Goal: Transaction & Acquisition: Purchase product/service

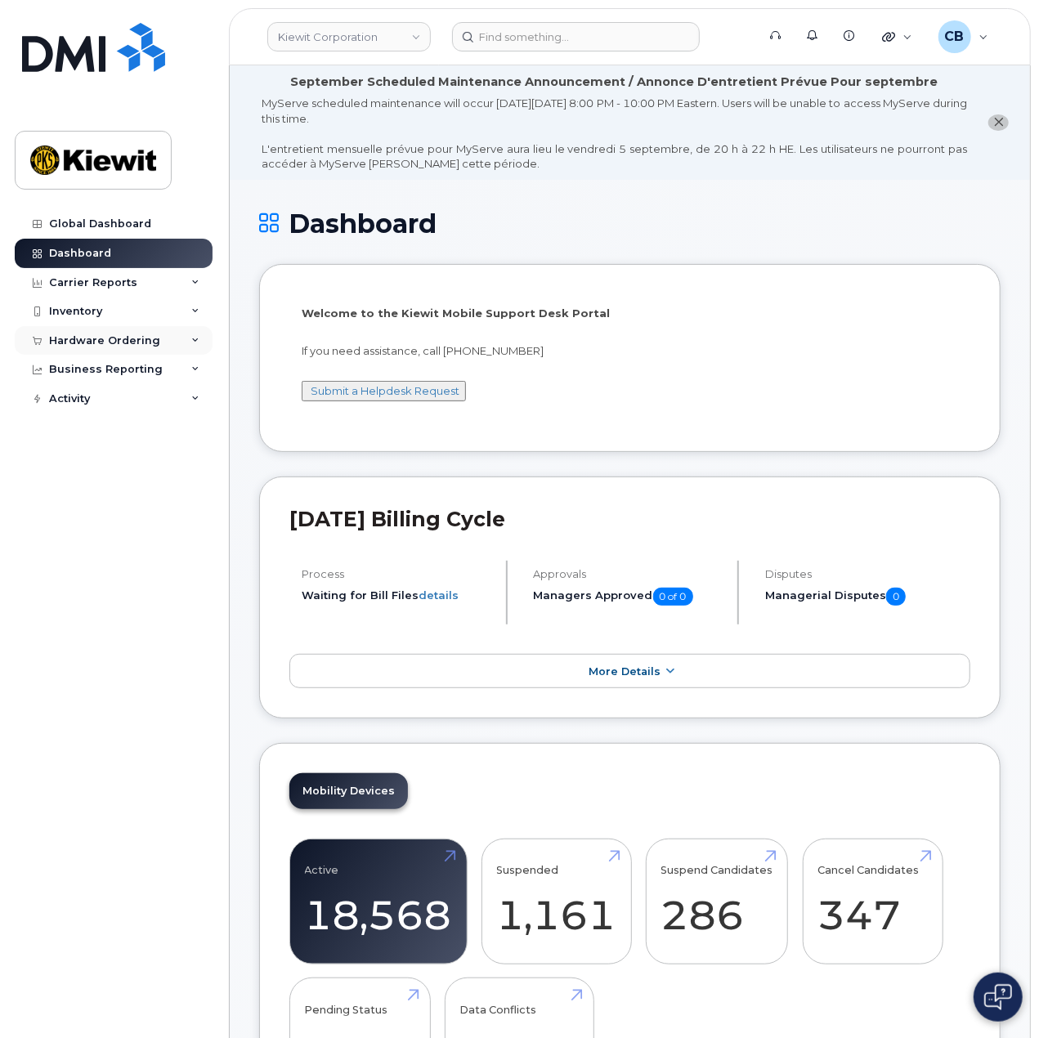
click at [101, 336] on div "Hardware Ordering" at bounding box center [104, 340] width 111 height 13
click at [87, 392] on link "Orders" at bounding box center [127, 402] width 169 height 31
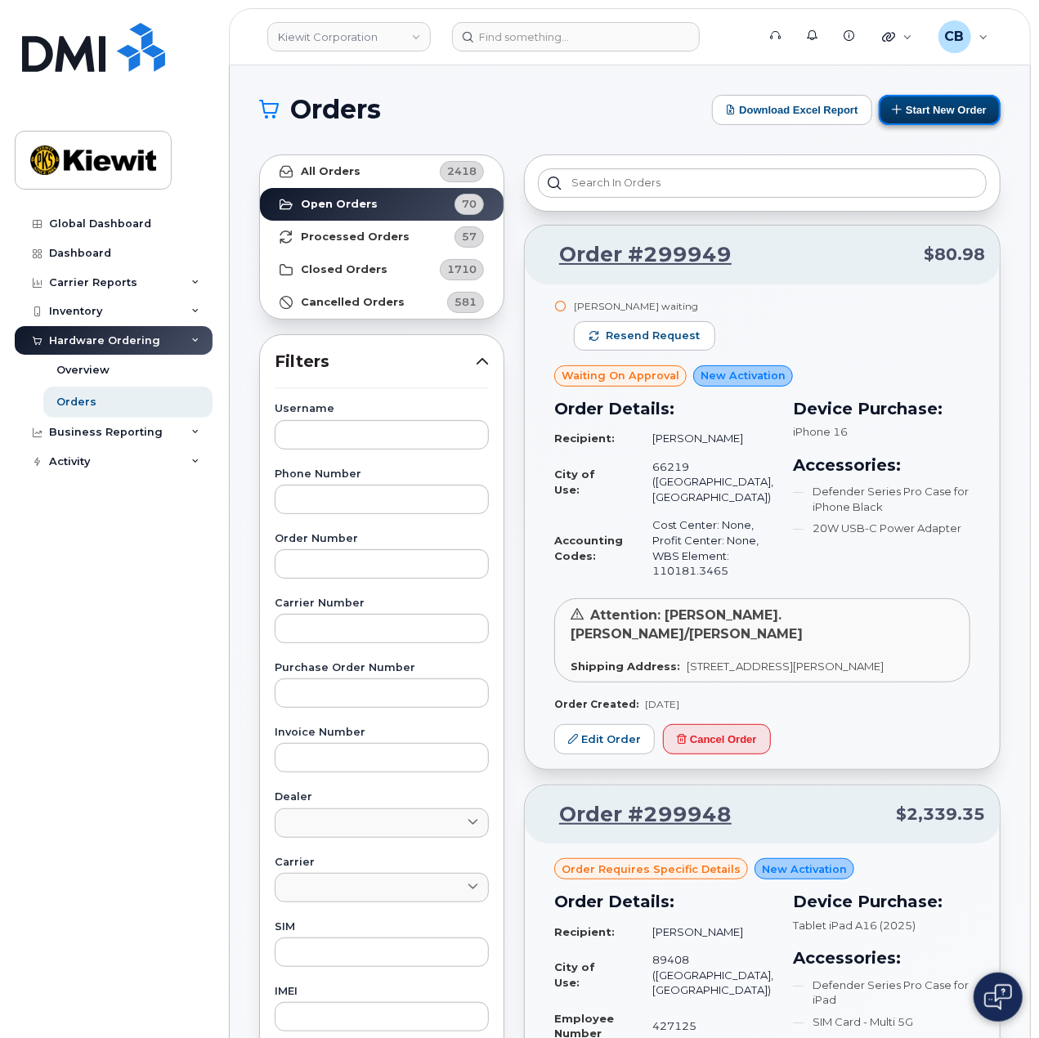
click at [914, 99] on button "Start New Order" at bounding box center [940, 110] width 122 height 30
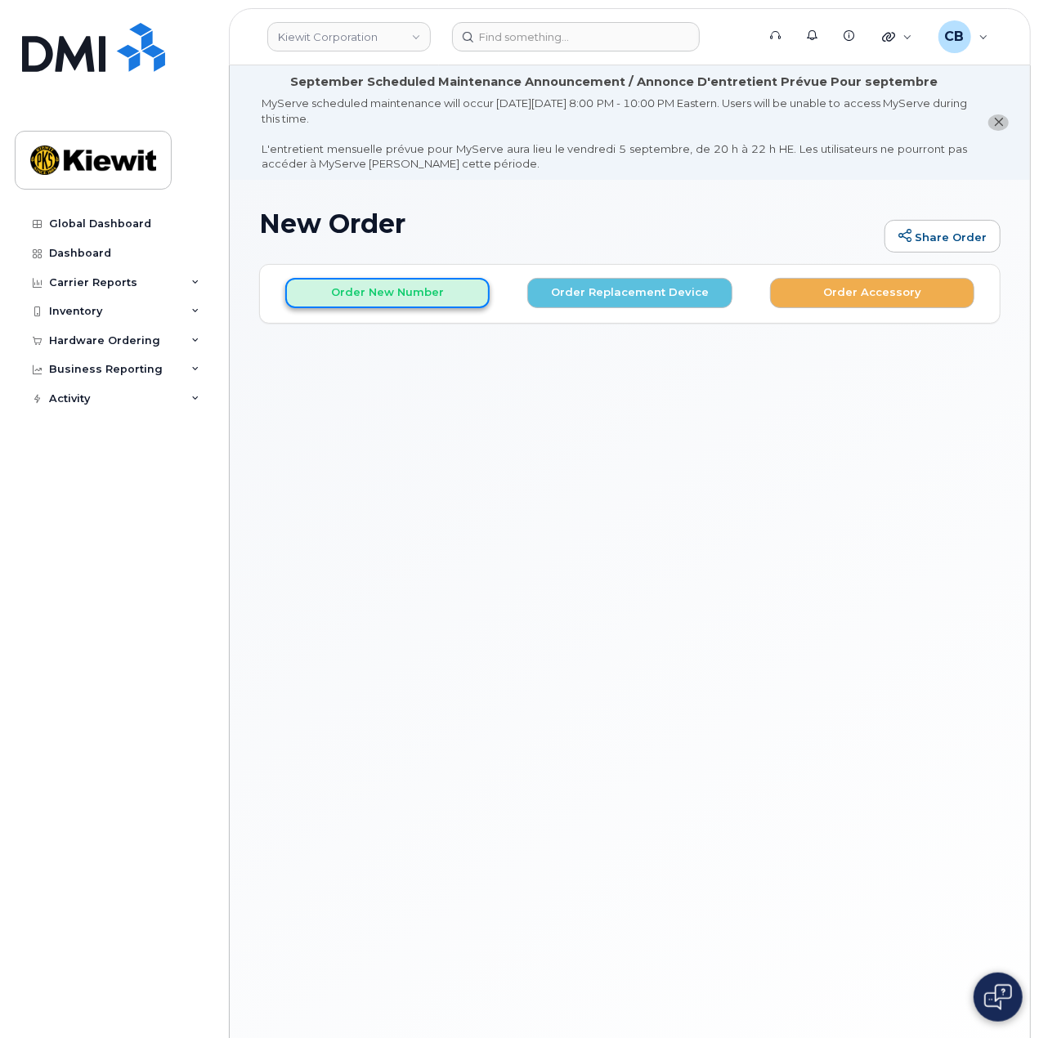
drag, startPoint x: 329, startPoint y: 286, endPoint x: 342, endPoint y: 293, distance: 15.7
click at [330, 286] on button "Order New Number" at bounding box center [387, 293] width 204 height 30
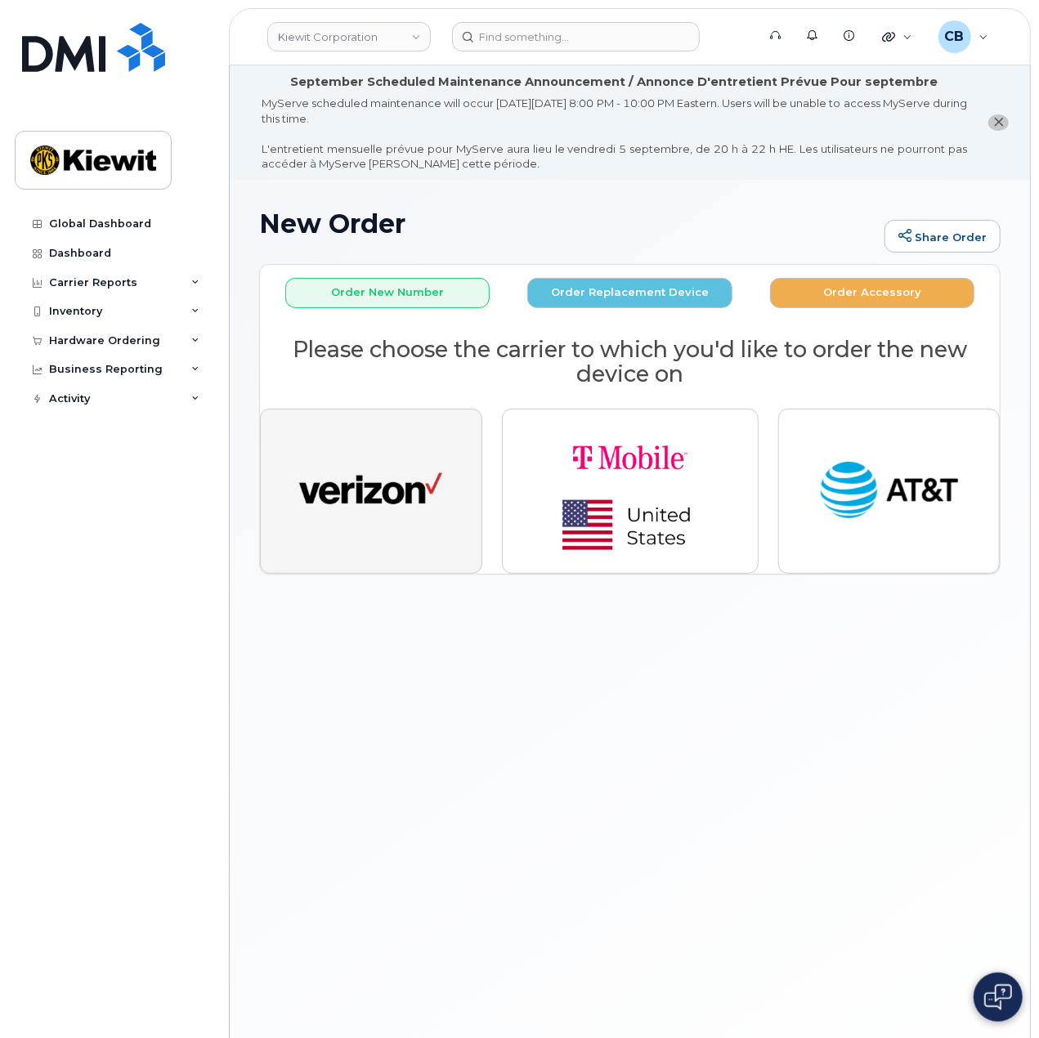
click at [375, 512] on img "button" at bounding box center [370, 491] width 143 height 74
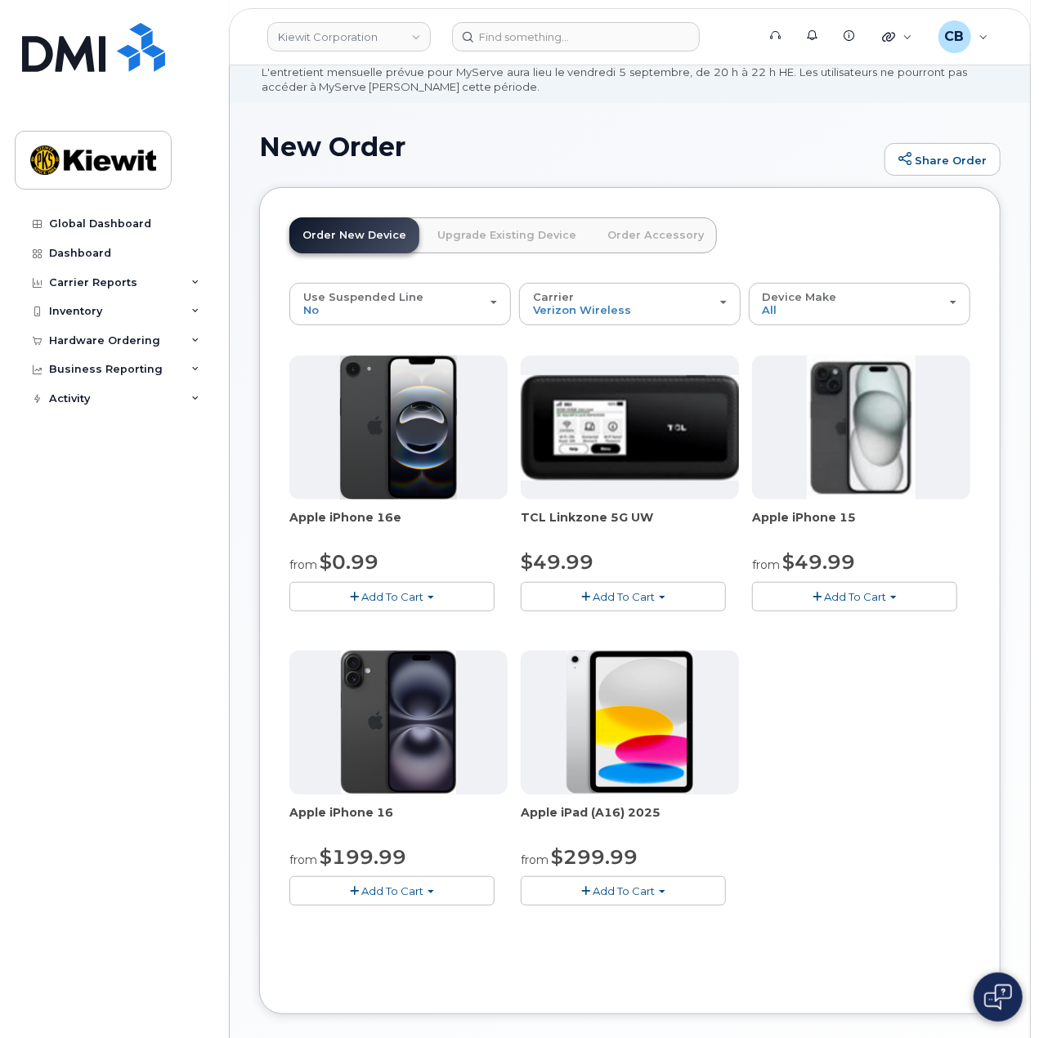
scroll to position [163, 0]
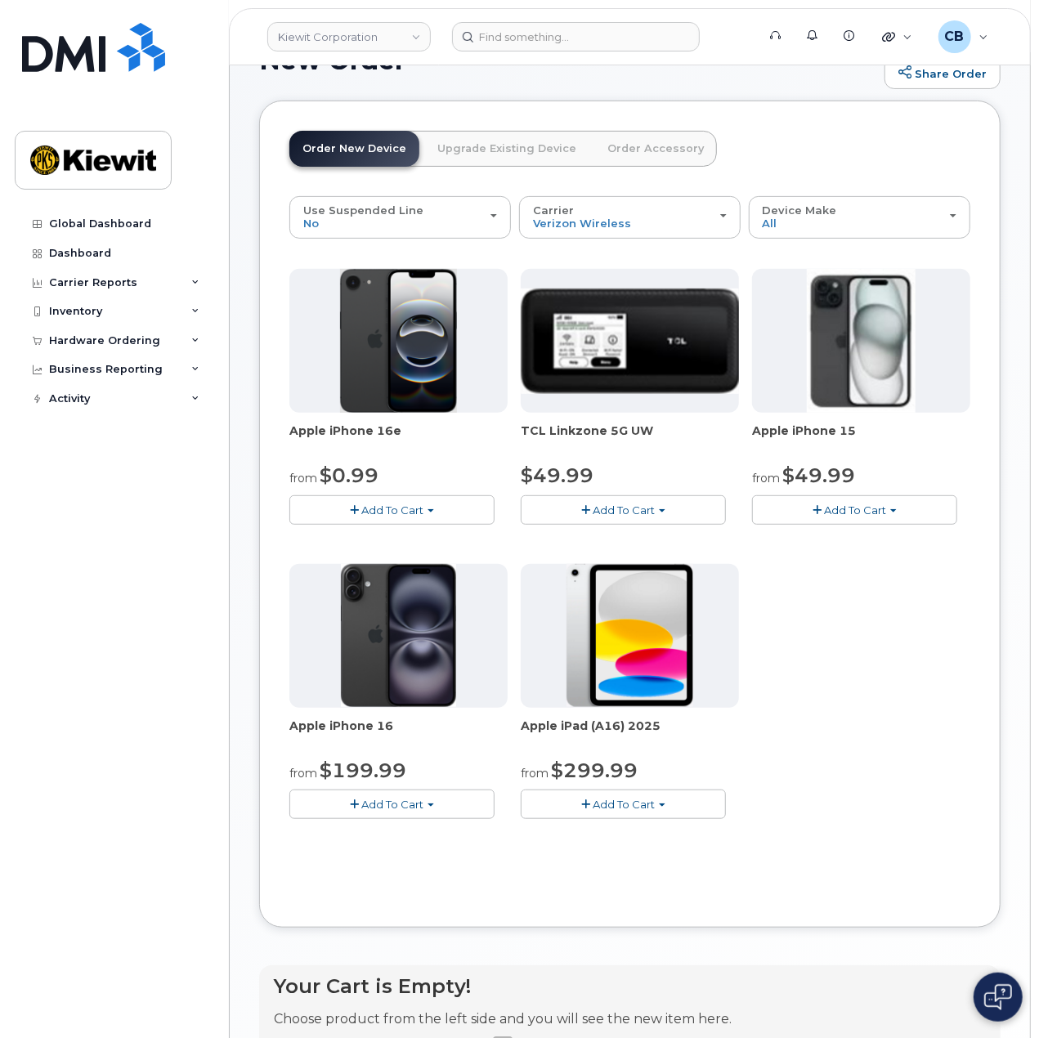
click at [865, 504] on span "Add To Cart" at bounding box center [855, 509] width 62 height 13
click at [856, 532] on link "$49.99 - 2 Year Activation (128GB)" at bounding box center [865, 540] width 218 height 20
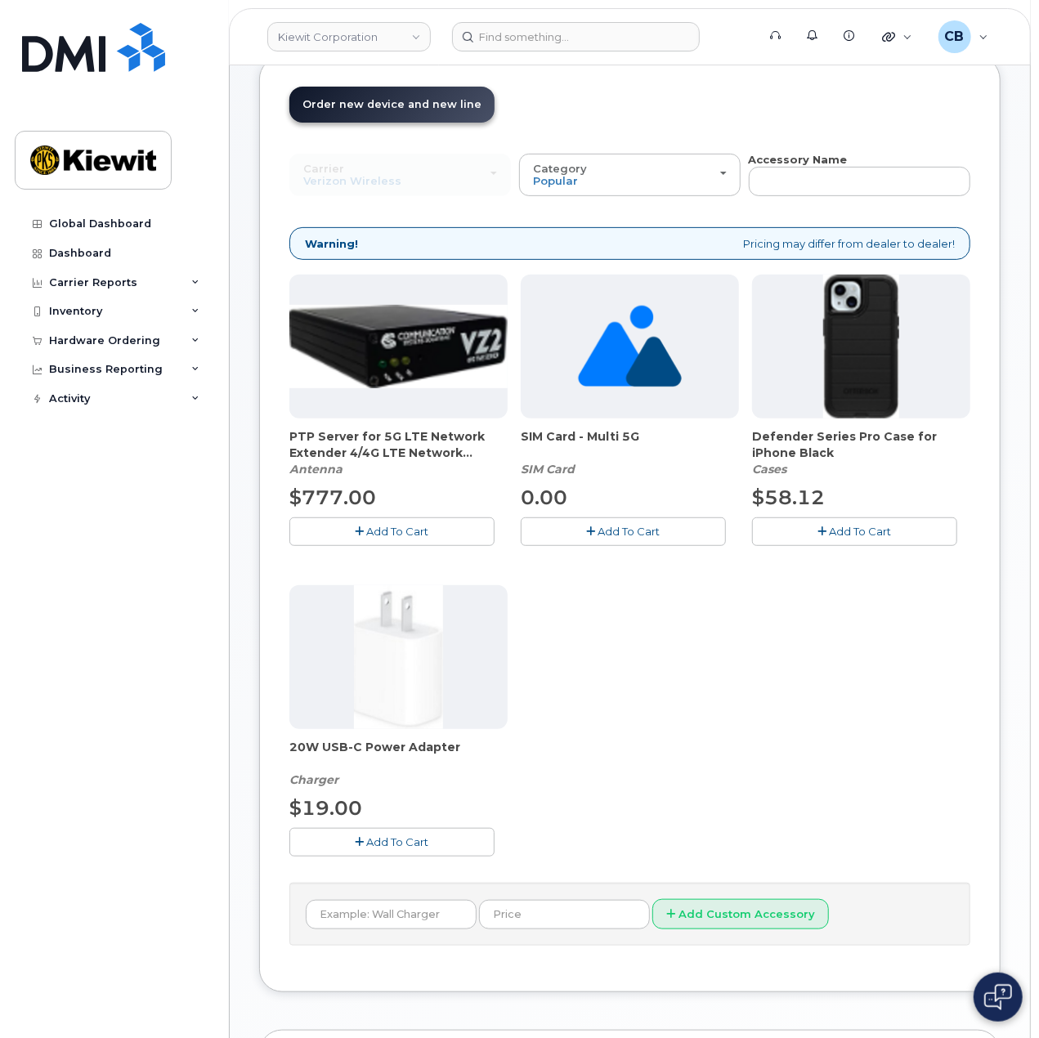
scroll to position [449, 0]
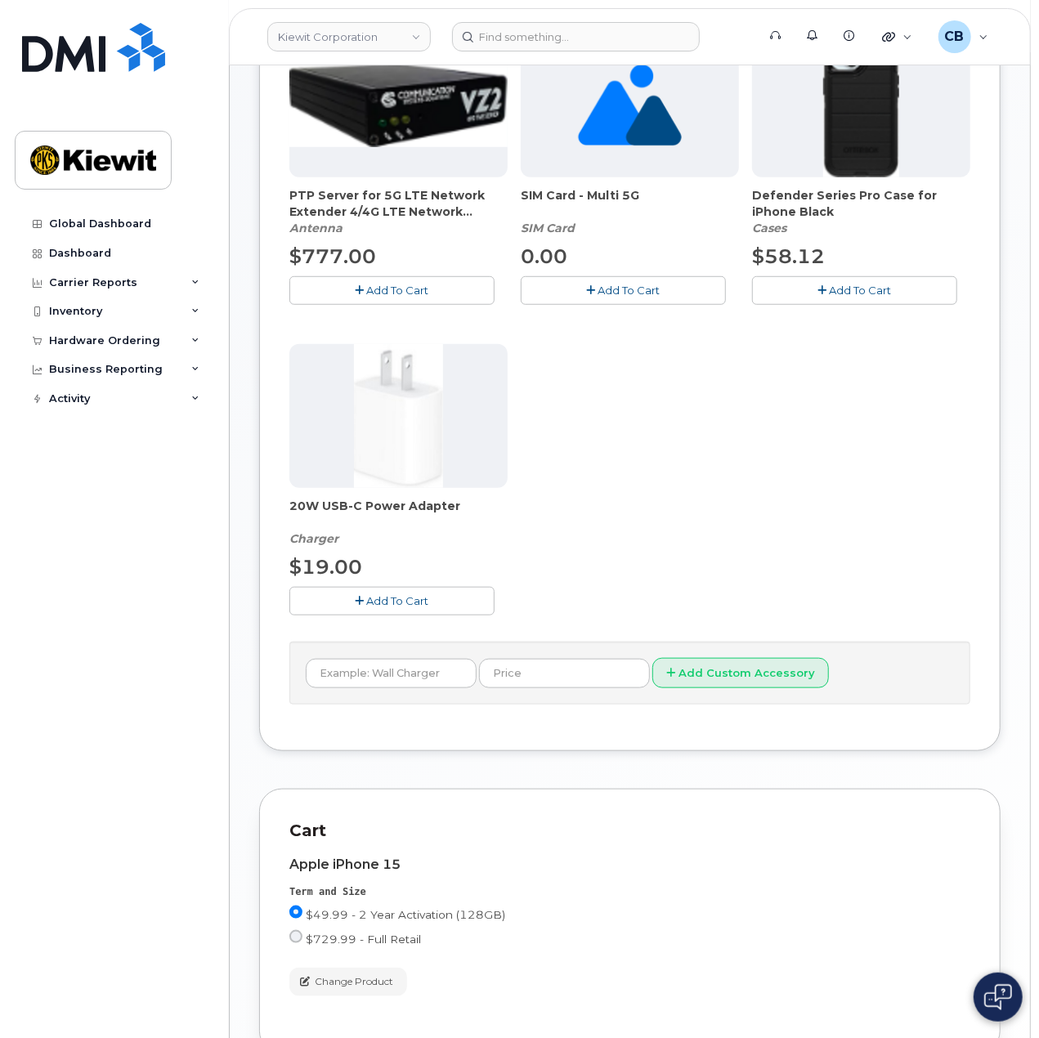
click at [837, 278] on button "Add To Cart" at bounding box center [854, 290] width 205 height 29
click at [408, 604] on span "Add To Cart" at bounding box center [398, 600] width 62 height 13
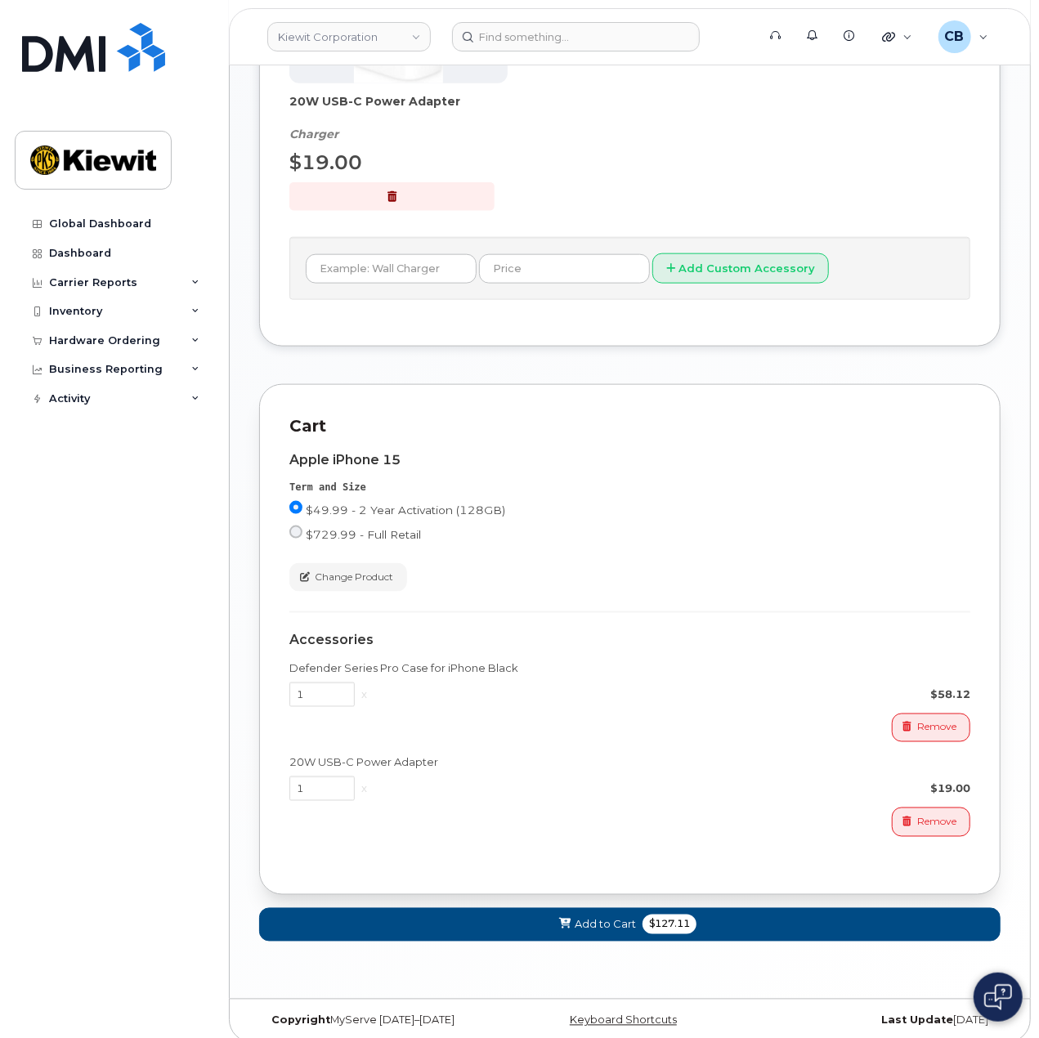
scroll to position [860, 0]
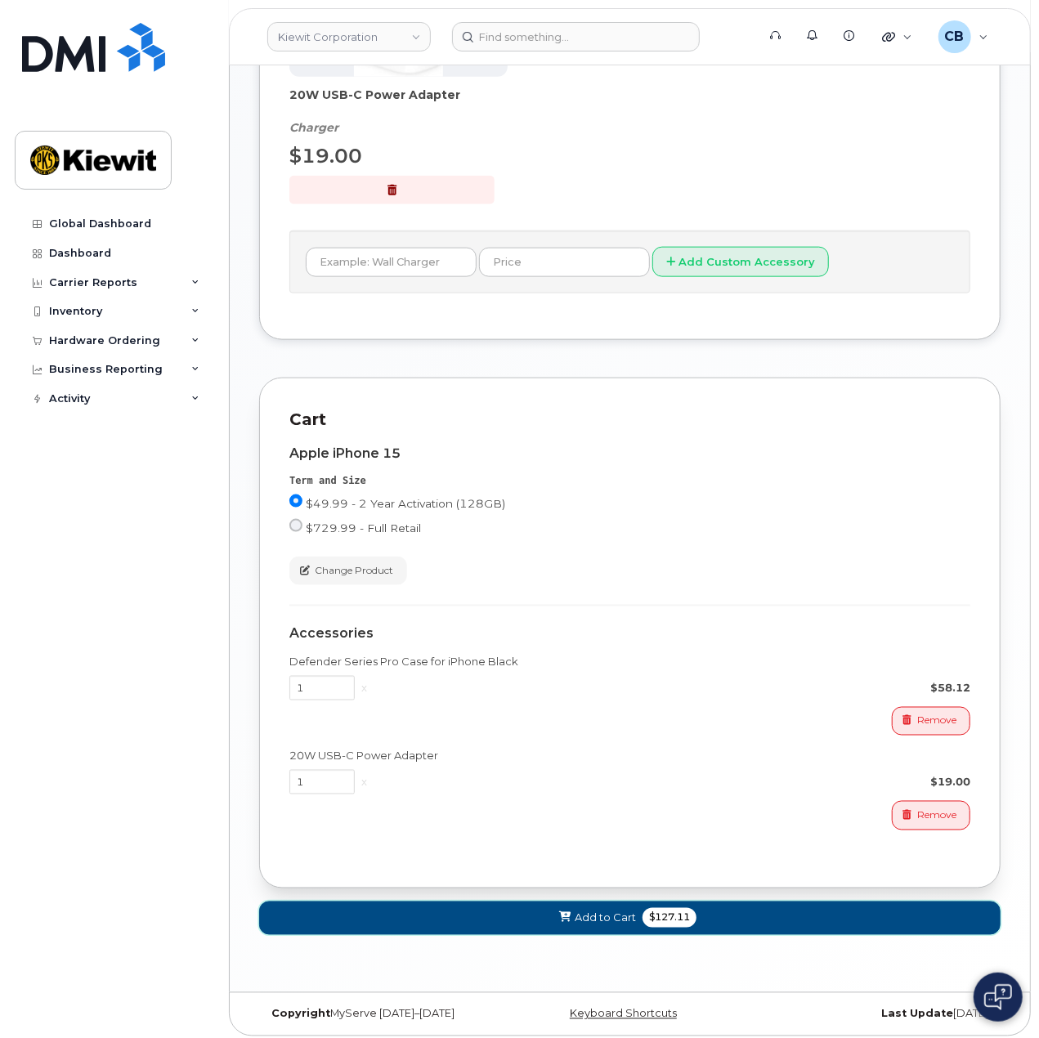
click at [606, 911] on span "Add to Cart" at bounding box center [605, 918] width 61 height 16
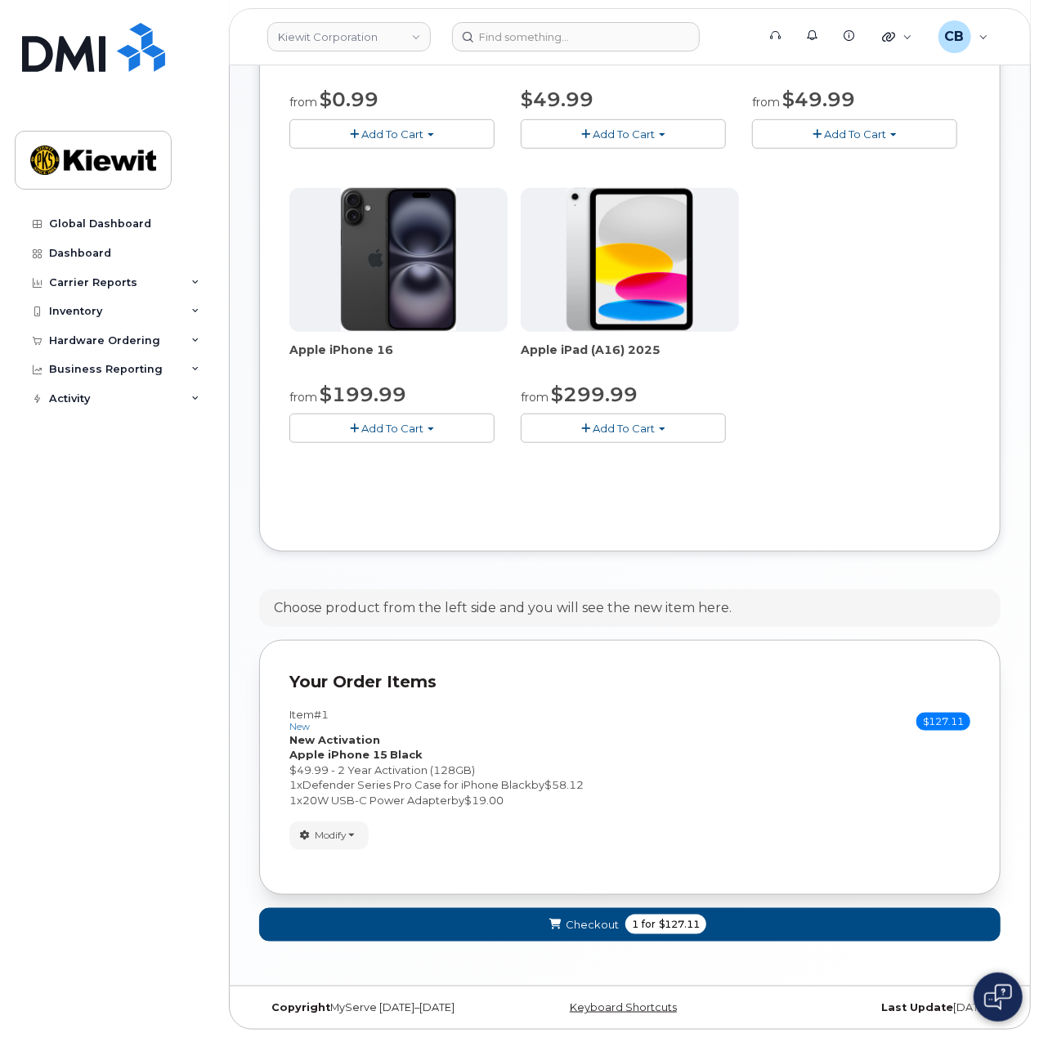
scroll to position [534, 0]
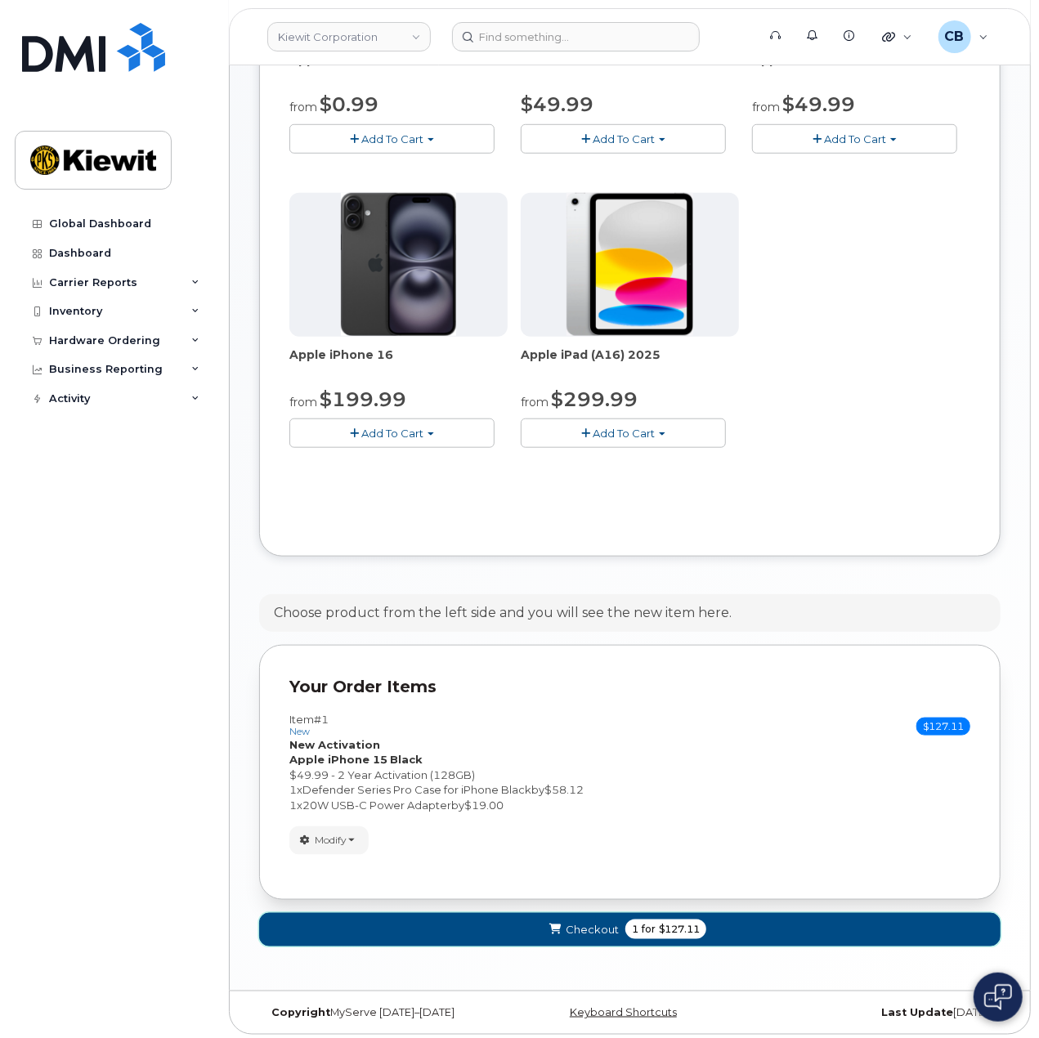
click at [634, 928] on span "1" at bounding box center [635, 929] width 7 height 15
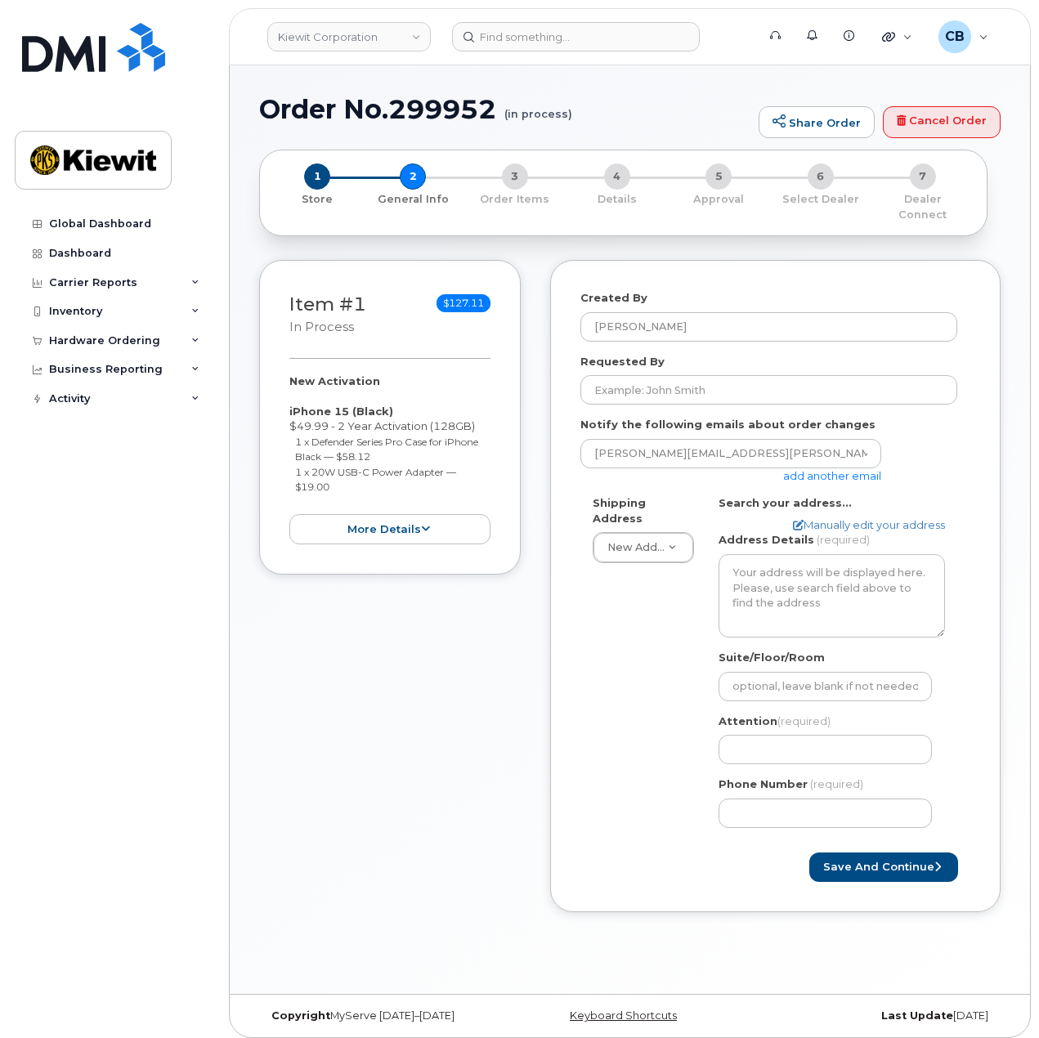
select select
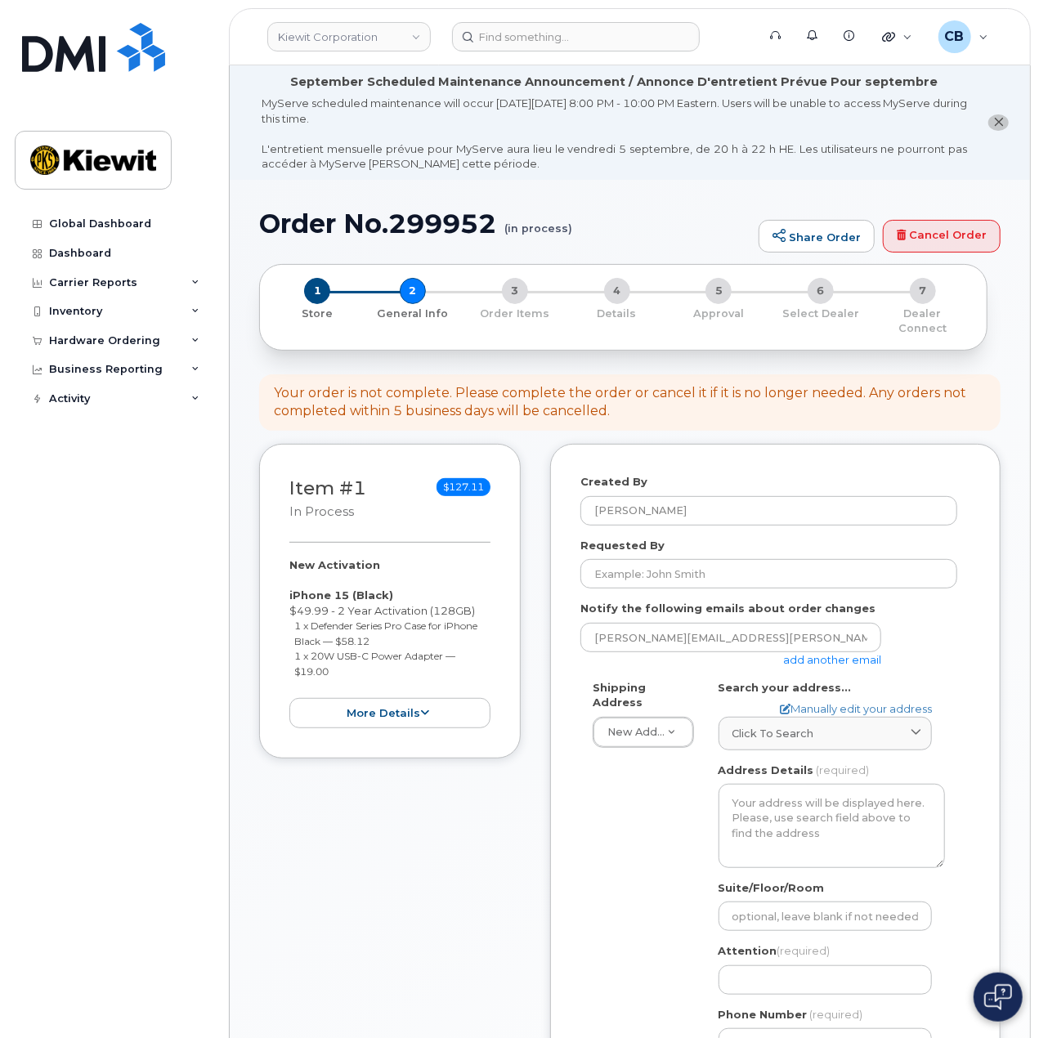
click at [839, 650] on div "[PERSON_NAME][EMAIL_ADDRESS][PERSON_NAME][PERSON_NAME][DOMAIN_NAME] add another…" at bounding box center [737, 645] width 314 height 45
click at [807, 653] on link "add another email" at bounding box center [832, 659] width 98 height 13
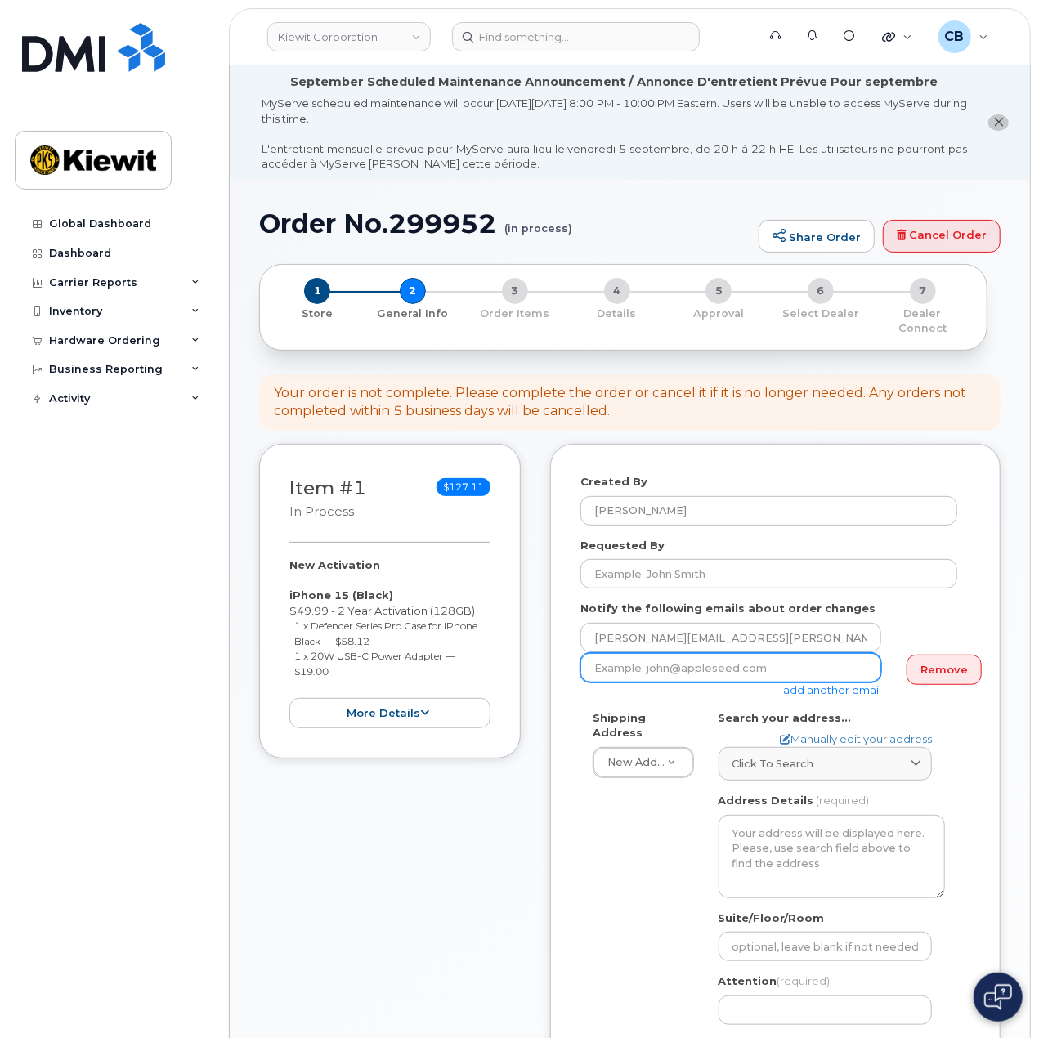
drag, startPoint x: 651, startPoint y: 646, endPoint x: 660, endPoint y: 647, distance: 9.0
click at [651, 653] on input "email" at bounding box center [730, 667] width 301 height 29
paste input "Kyle.Verslues@kiewit.com"
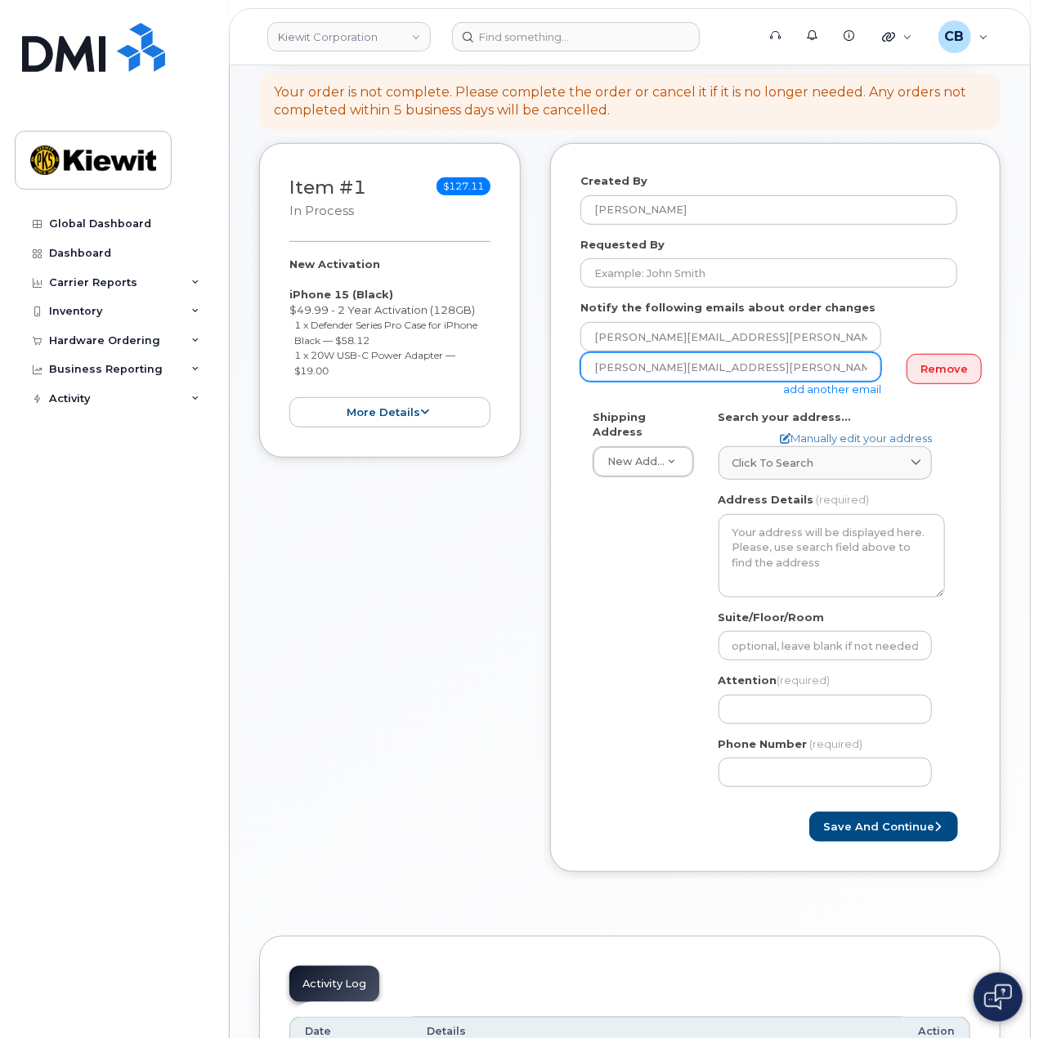
scroll to position [327, 0]
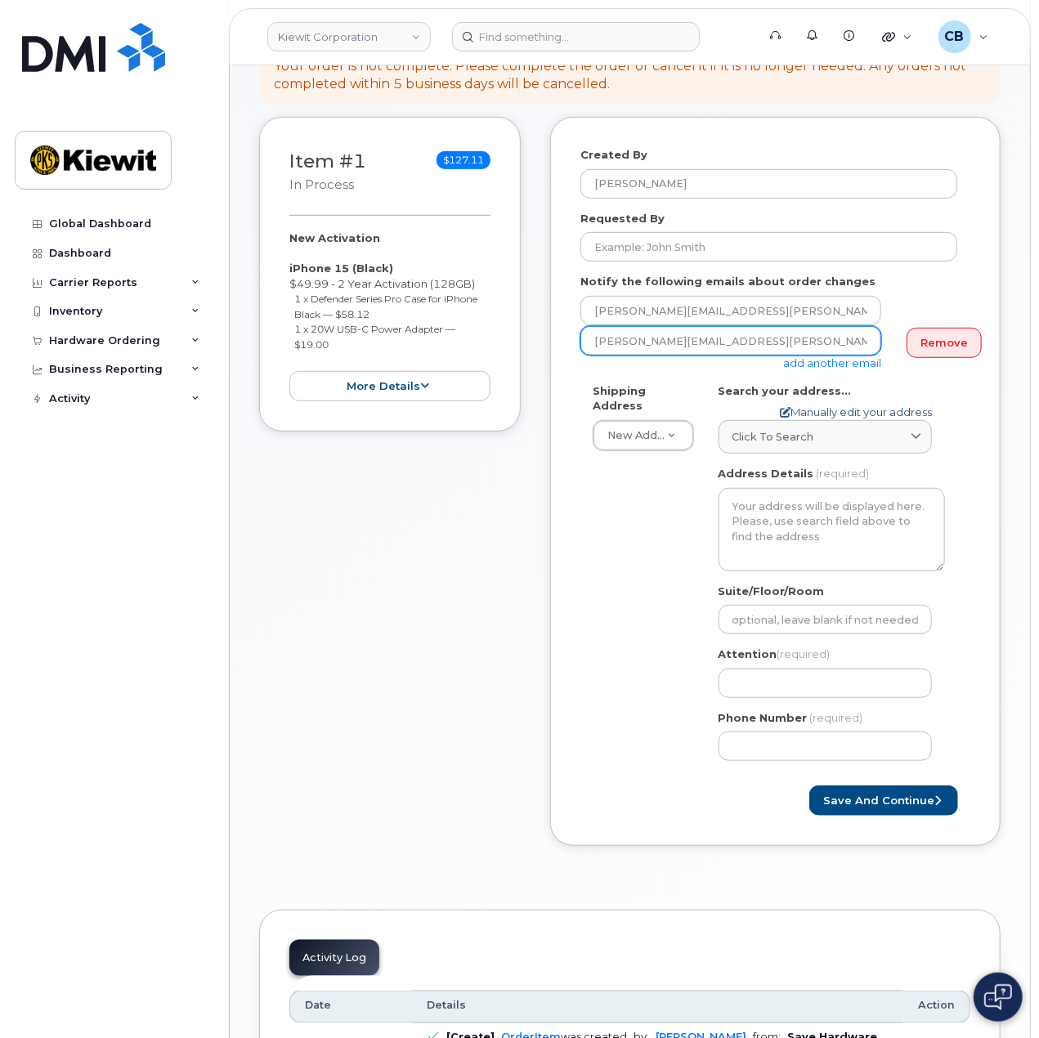
type input "Kyle.Verslues@kiewit.com"
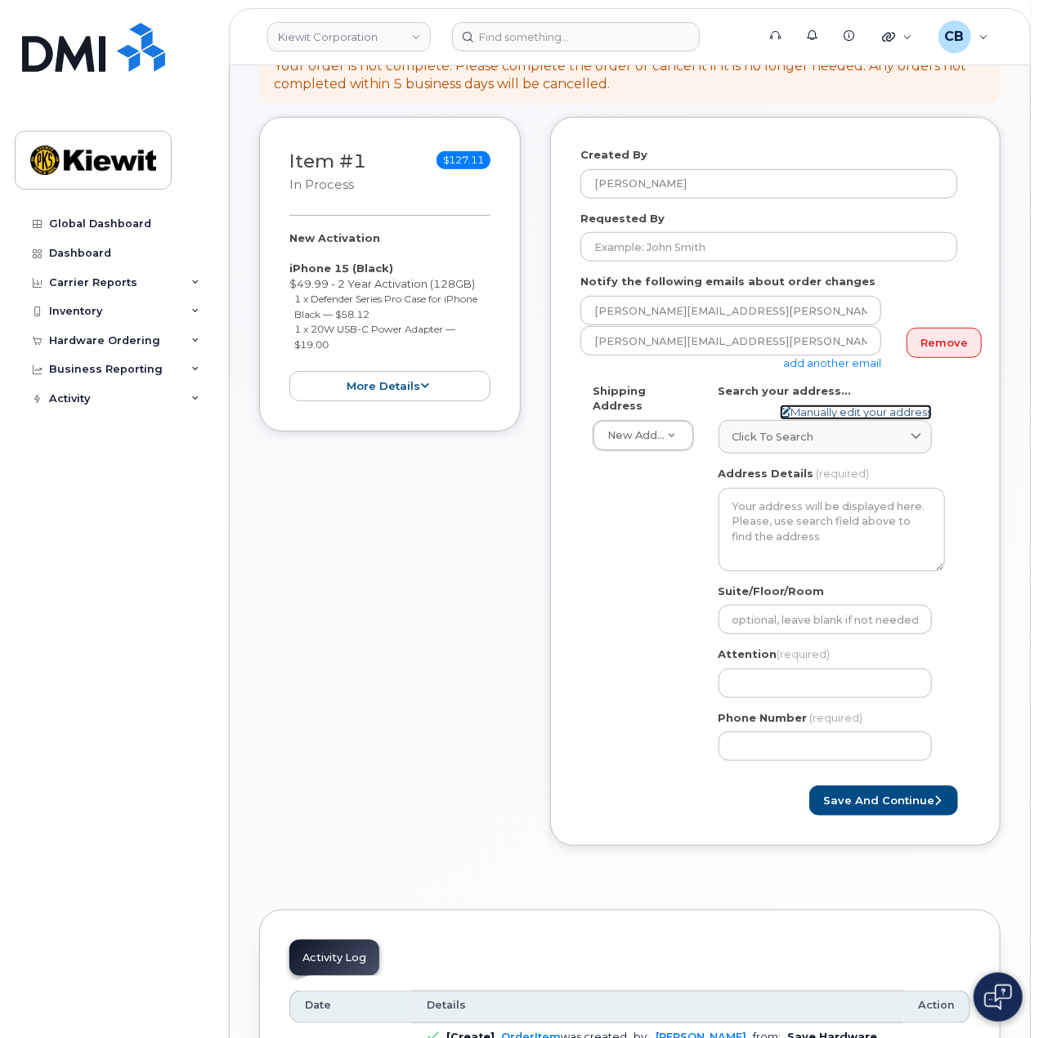
click at [819, 405] on link "Manually edit your address" at bounding box center [856, 413] width 152 height 16
select select
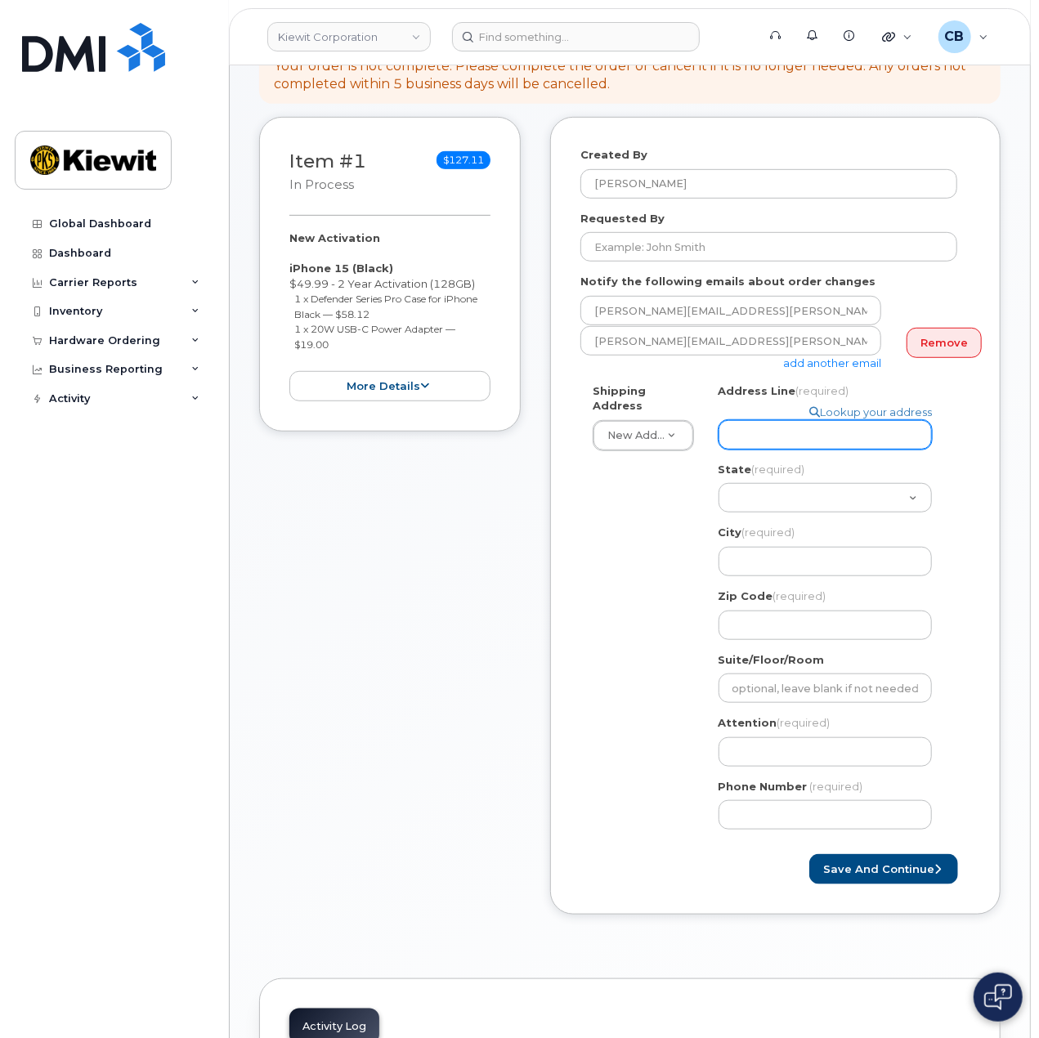
click at [781, 421] on input "Address Line (required)" at bounding box center [824, 434] width 213 height 29
paste input "2008 H O Mills Blvd"
select select
type input "2008 H O Mills Blvd"
click at [673, 481] on div "Shipping Address New Address New Address 8900 Renner Blvd 1355 Lynnfield Rd. Se…" at bounding box center [768, 612] width 377 height 459
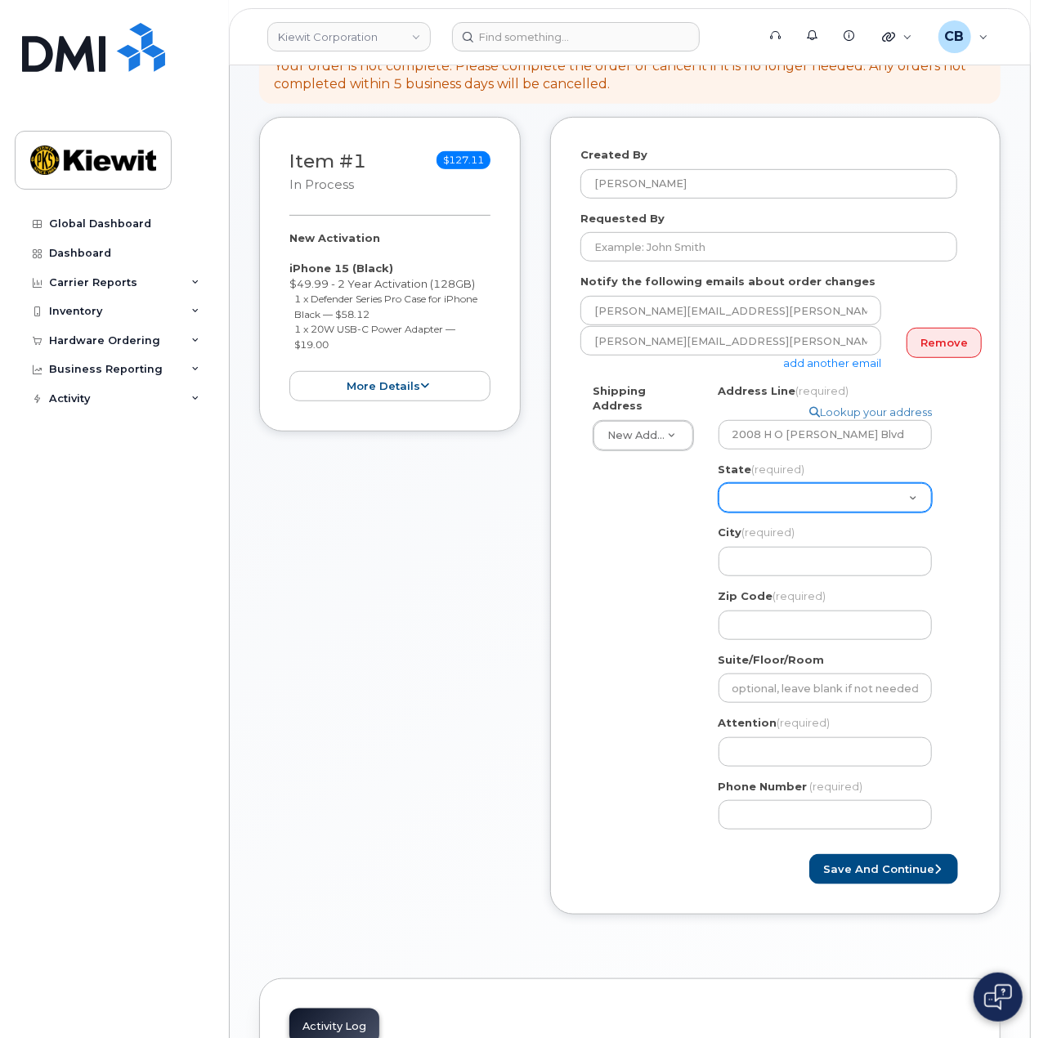
click at [776, 483] on select "Alabama Alaska American Samoa Arizona Arkansas California Colorado Connecticut …" at bounding box center [824, 497] width 213 height 29
select select "TX"
click at [776, 483] on select "Alabama Alaska American Samoa Arizona Arkansas California Colorado Connecticut …" at bounding box center [824, 497] width 213 height 29
click at [773, 560] on input "City (required)" at bounding box center [824, 561] width 213 height 29
select select
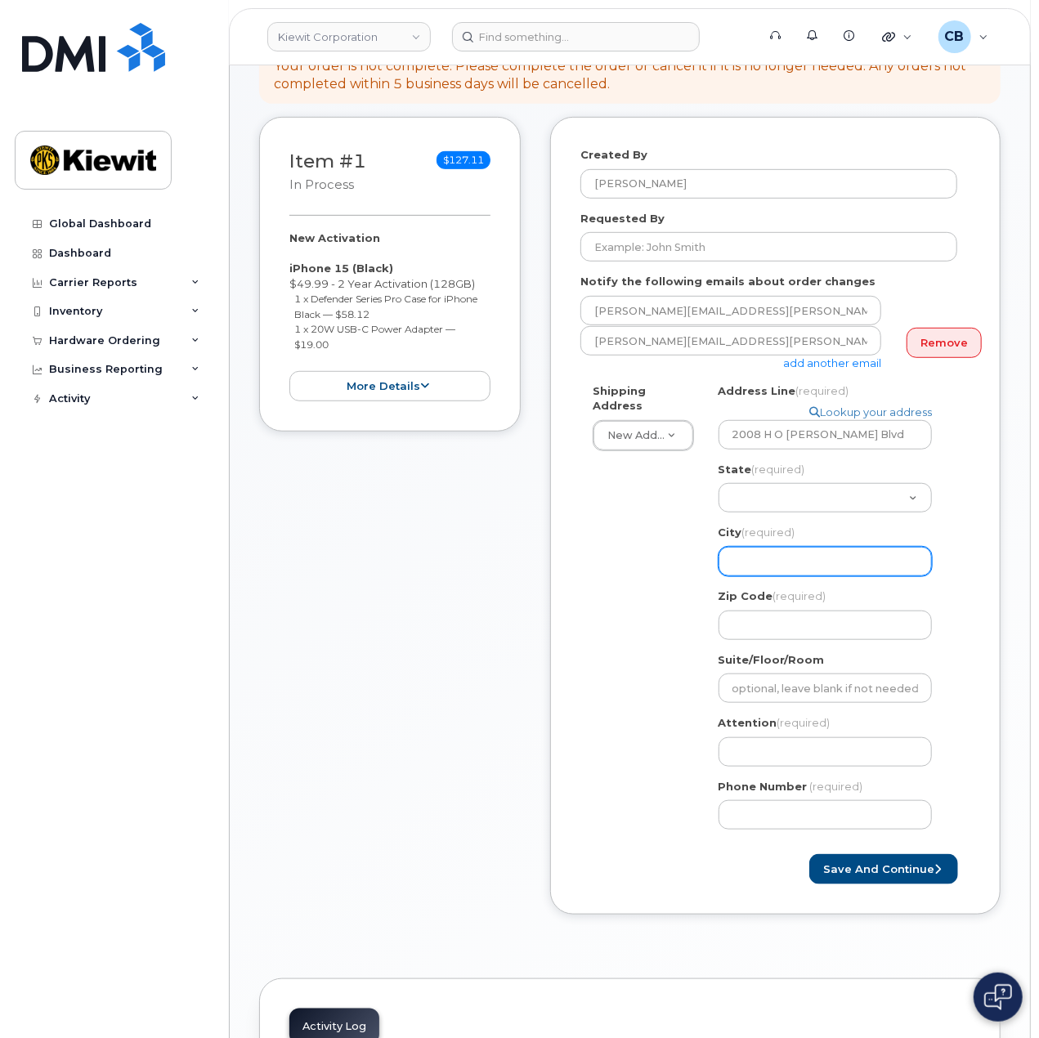
type input "P"
select select
type input "Po"
select select
type input "Por"
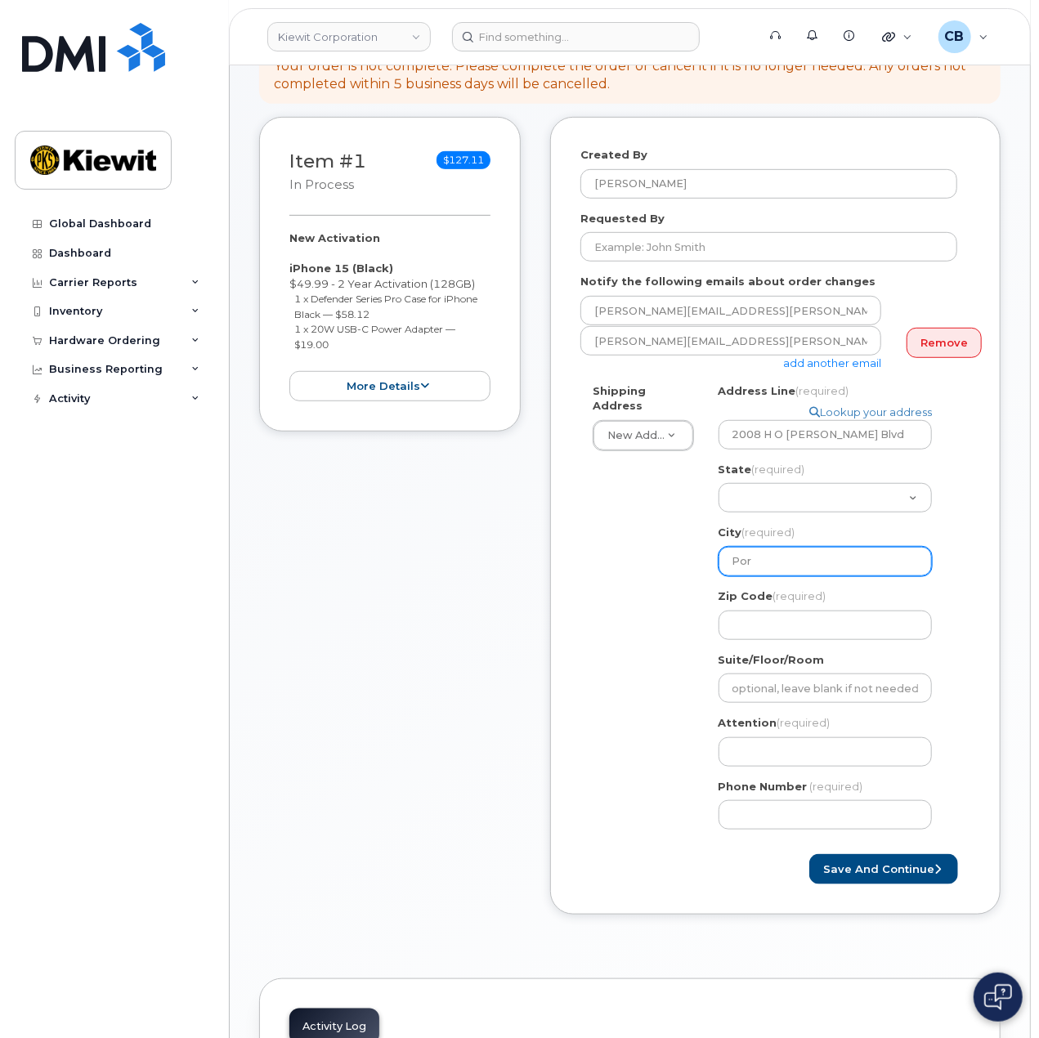
select select
type input "Port"
select select
type input "Port A"
select select
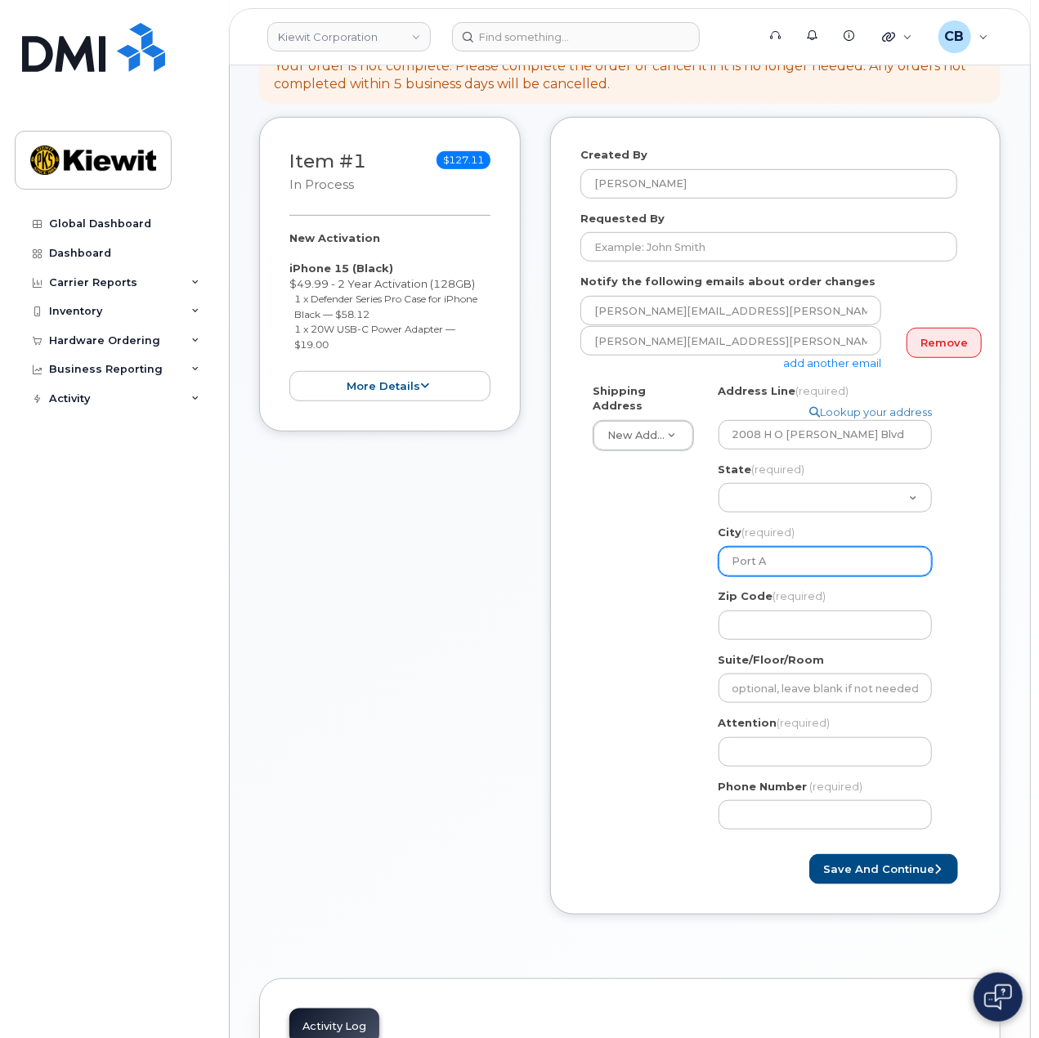
type input "Port Au"
select select
type input "Port A"
select select
type input "Port Ar"
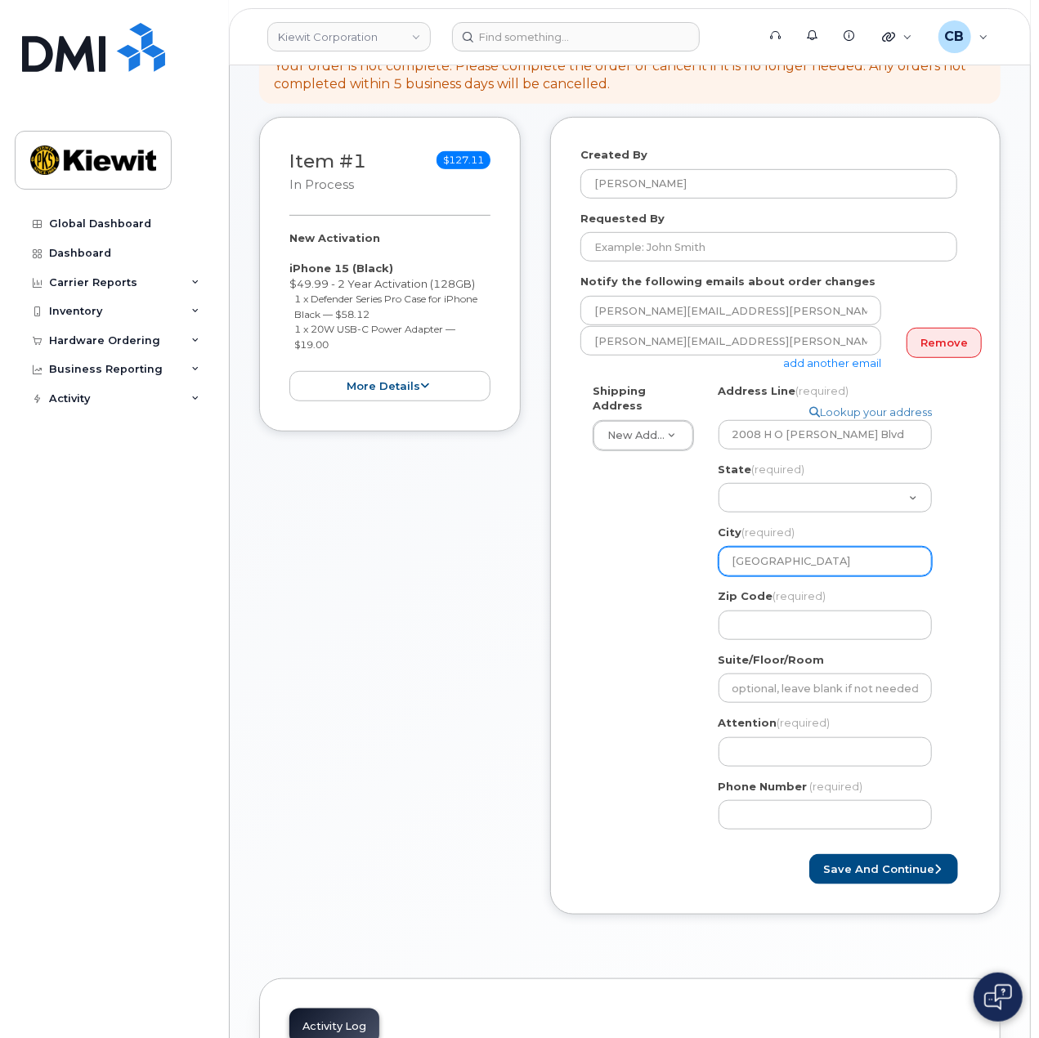
select select
type input "Port Art"
select select
type input "Port Arth"
select select
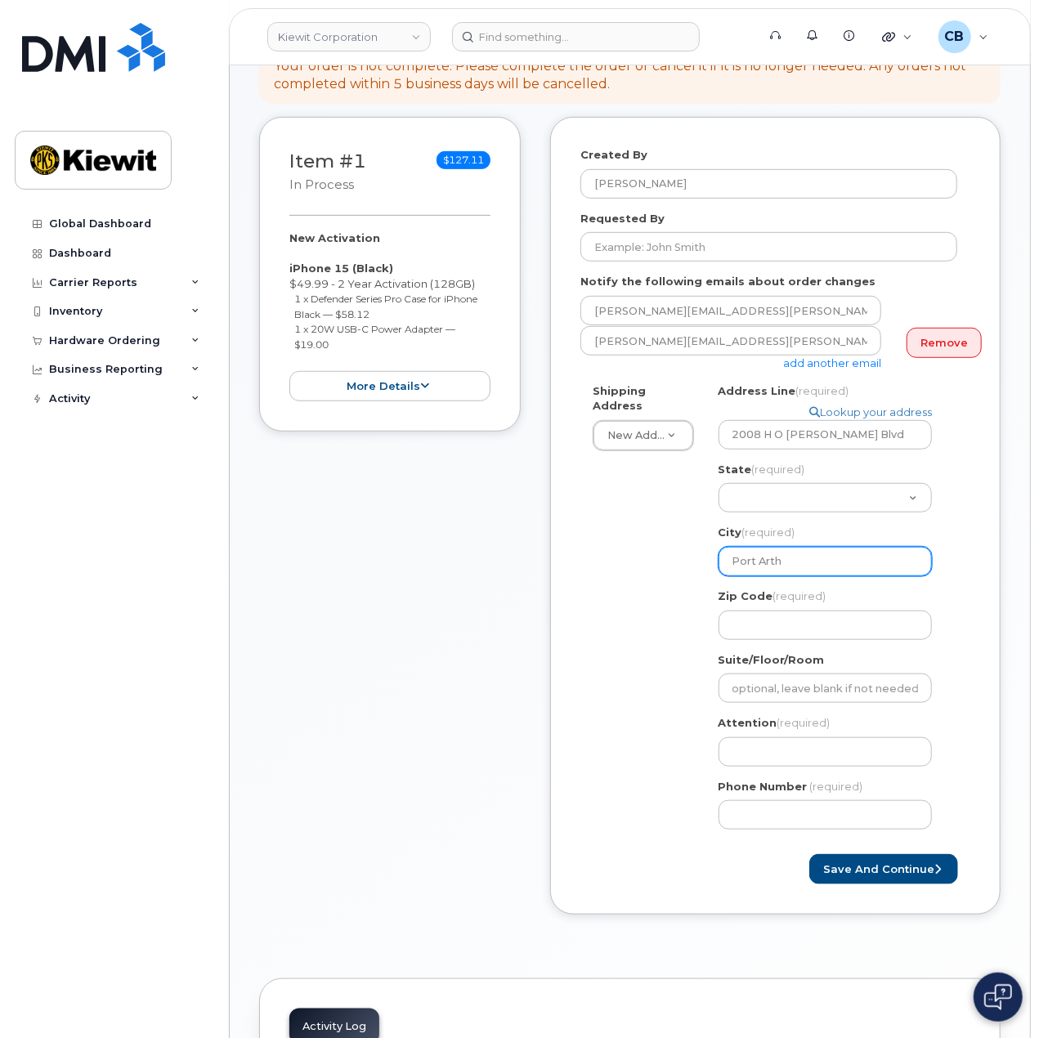
type input "Port Arthu"
select select
type input "Port Arthur"
click at [816, 613] on input "Zip Code (required)" at bounding box center [824, 624] width 213 height 29
select select
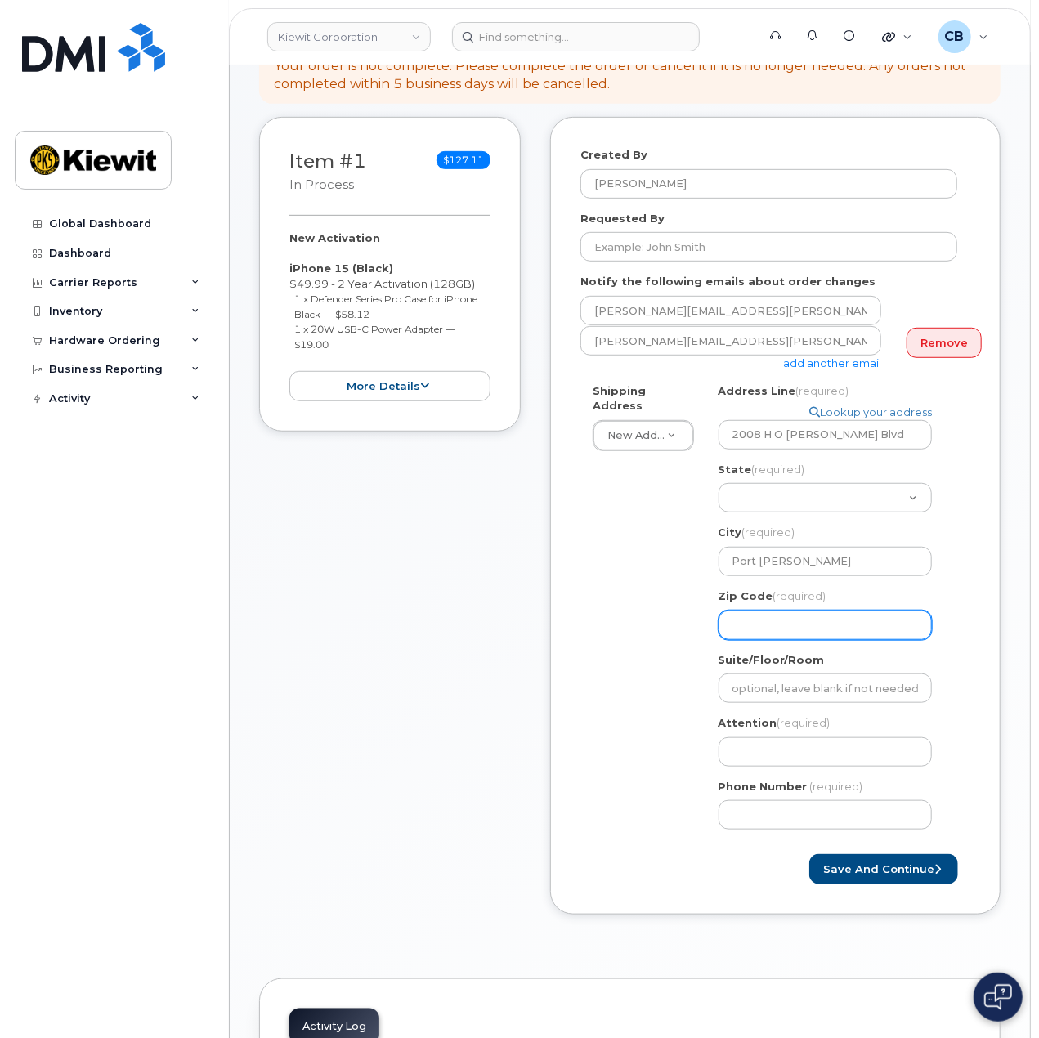
type input "7"
select select
type input "77"
select select
type input "776"
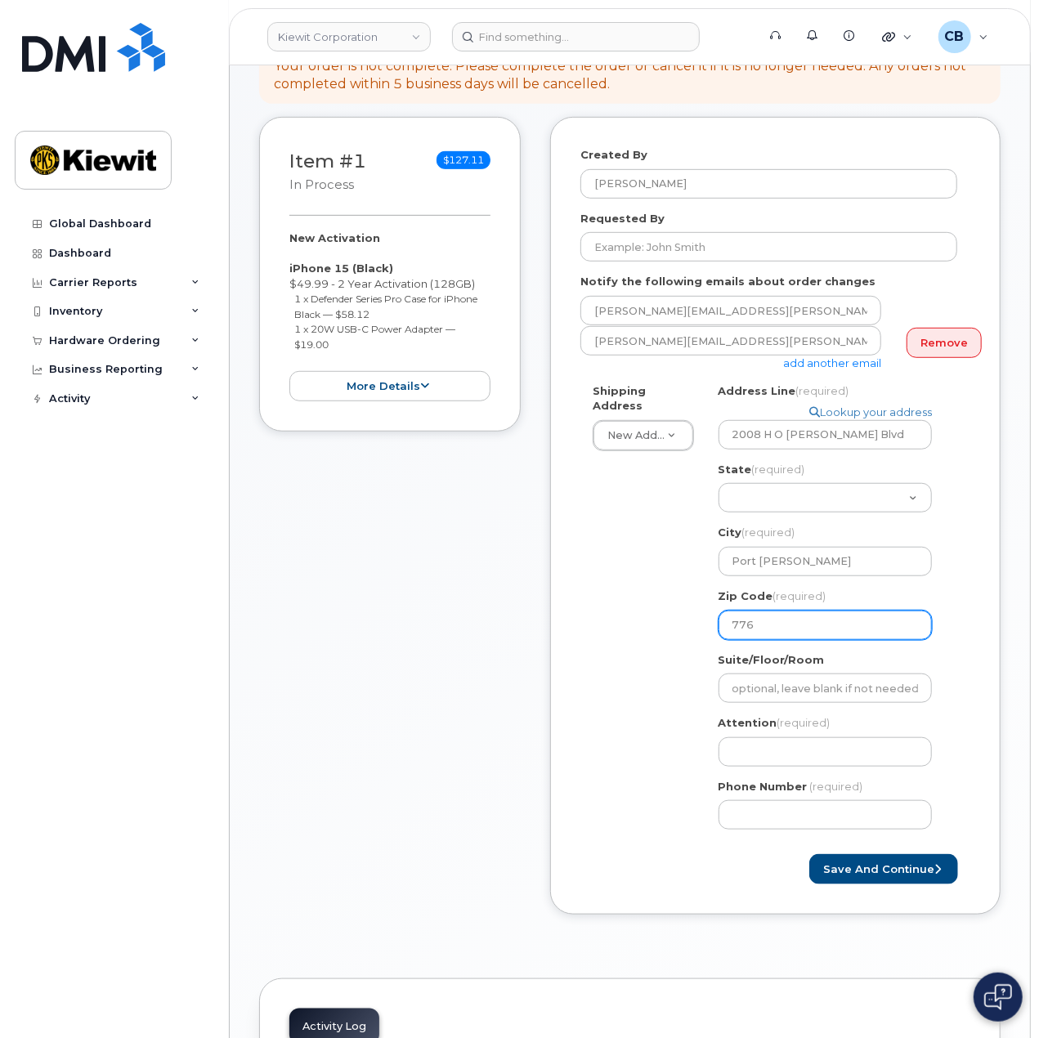
select select
type input "7764"
select select
type input "77640"
click at [686, 646] on div "Shipping Address New Address New Address 8900 Renner Blvd 1355 Lynnfield Rd. TX…" at bounding box center [768, 612] width 377 height 459
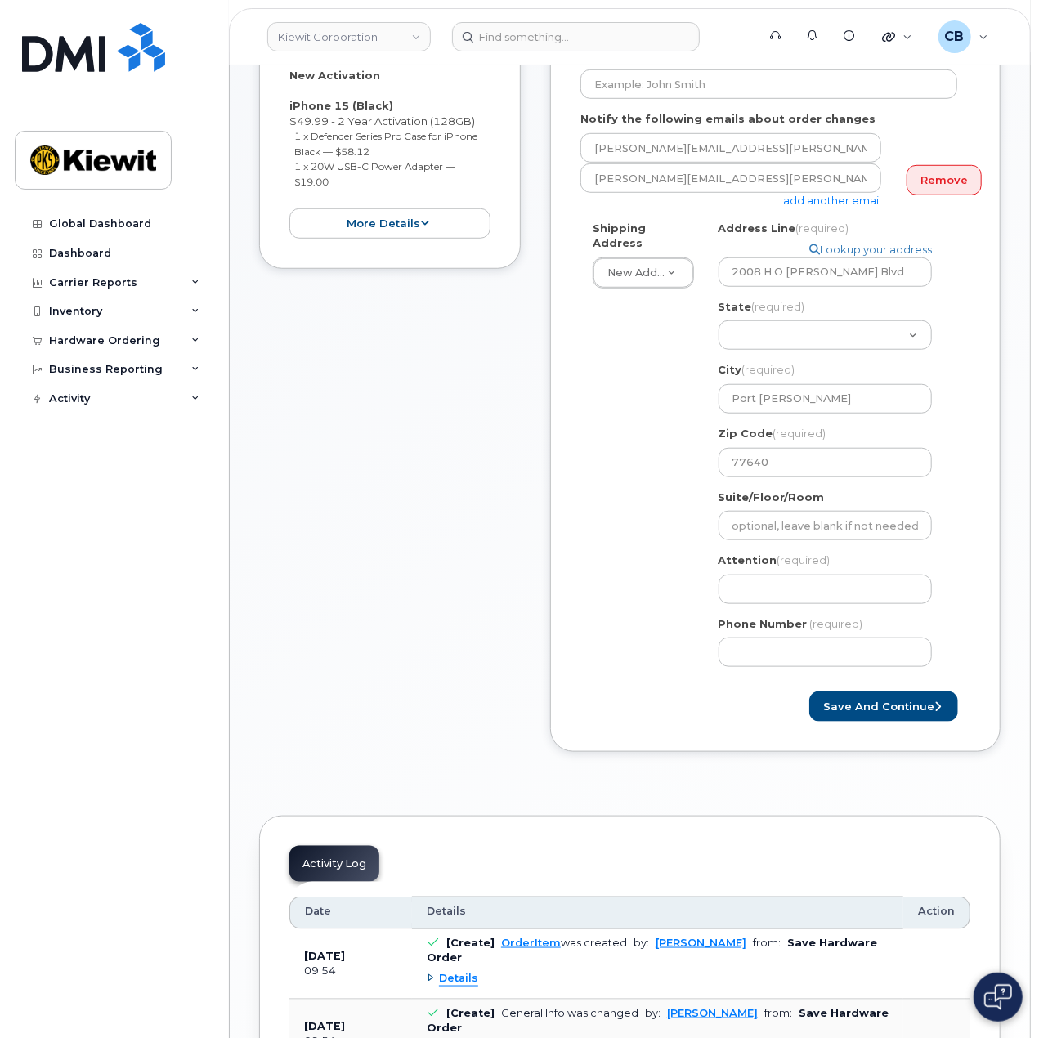
scroll to position [490, 0]
click at [750, 576] on input "Attention (required)" at bounding box center [824, 588] width 213 height 29
select select
type input "K"
select select
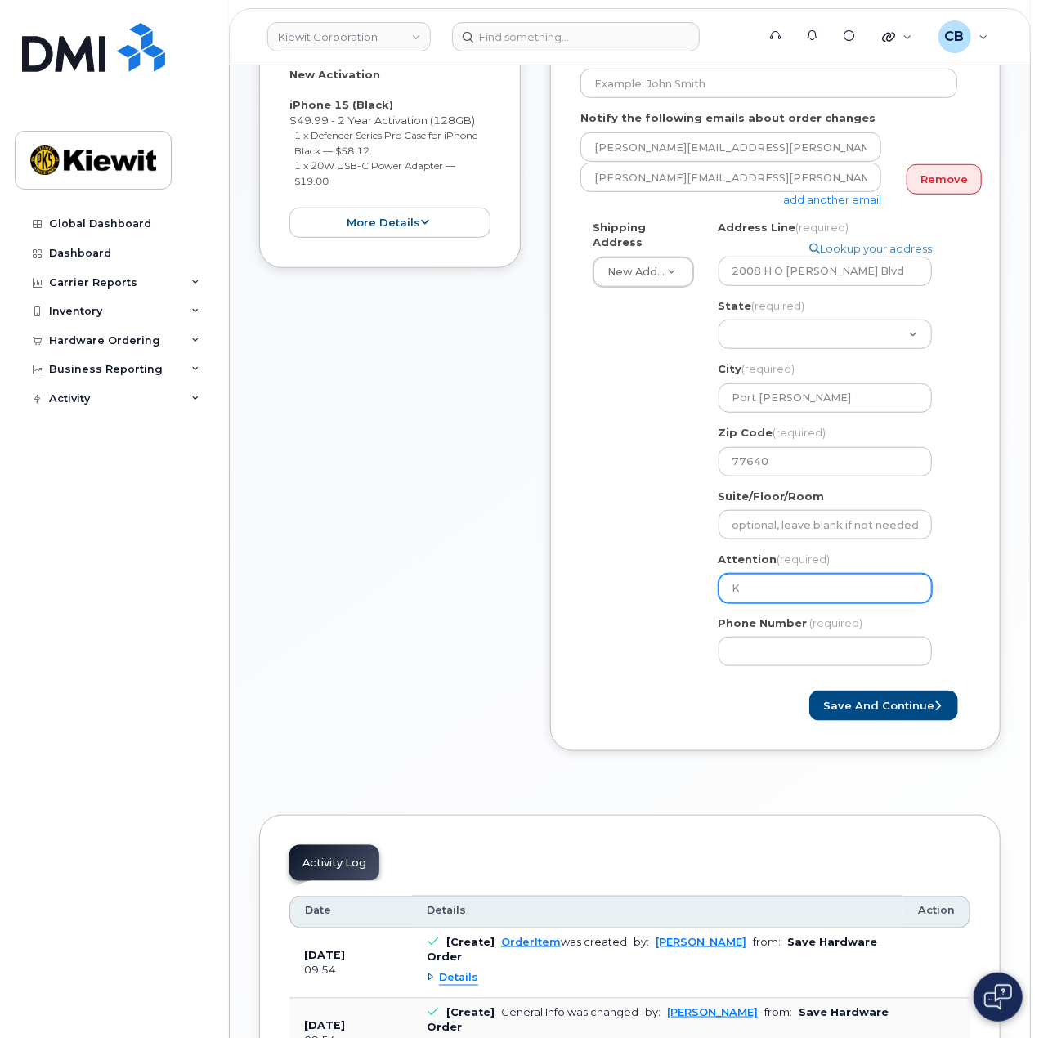
type input "Ky"
select select
type input "Kye"
select select
type input "Ky"
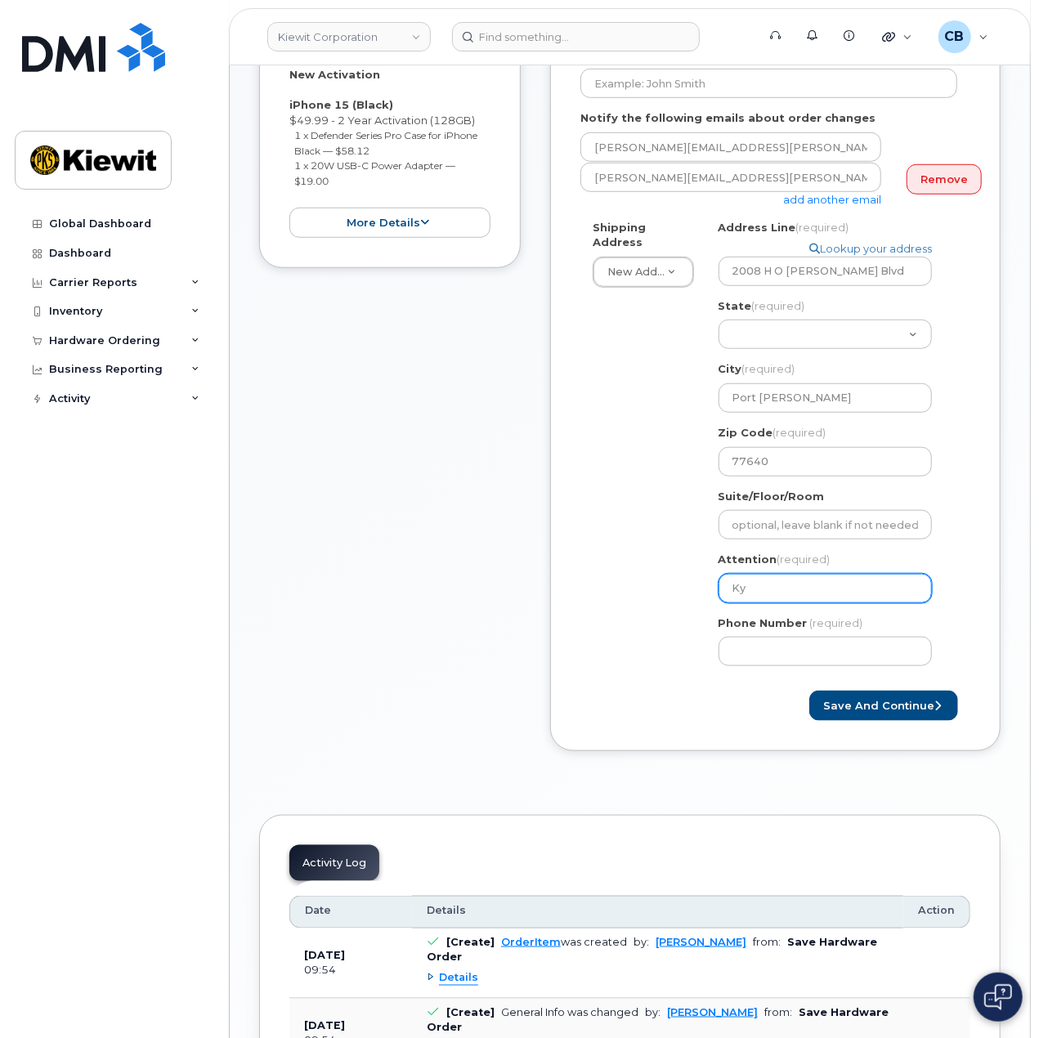
select select
type input "Kyl"
select select
type input "Kyle"
select select
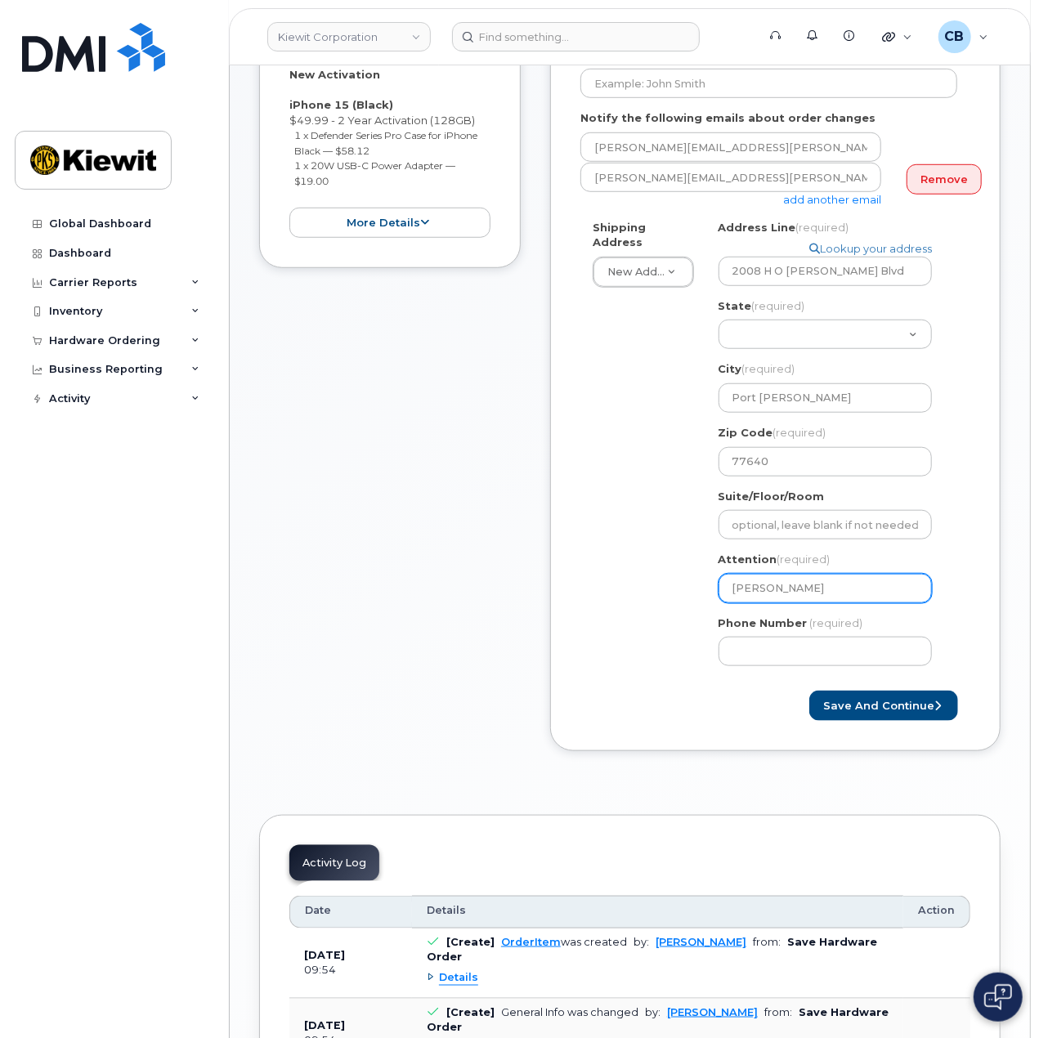
type input "Kyle V"
select select
type input "Kyle Ve"
select select
type input "Kyle Ver"
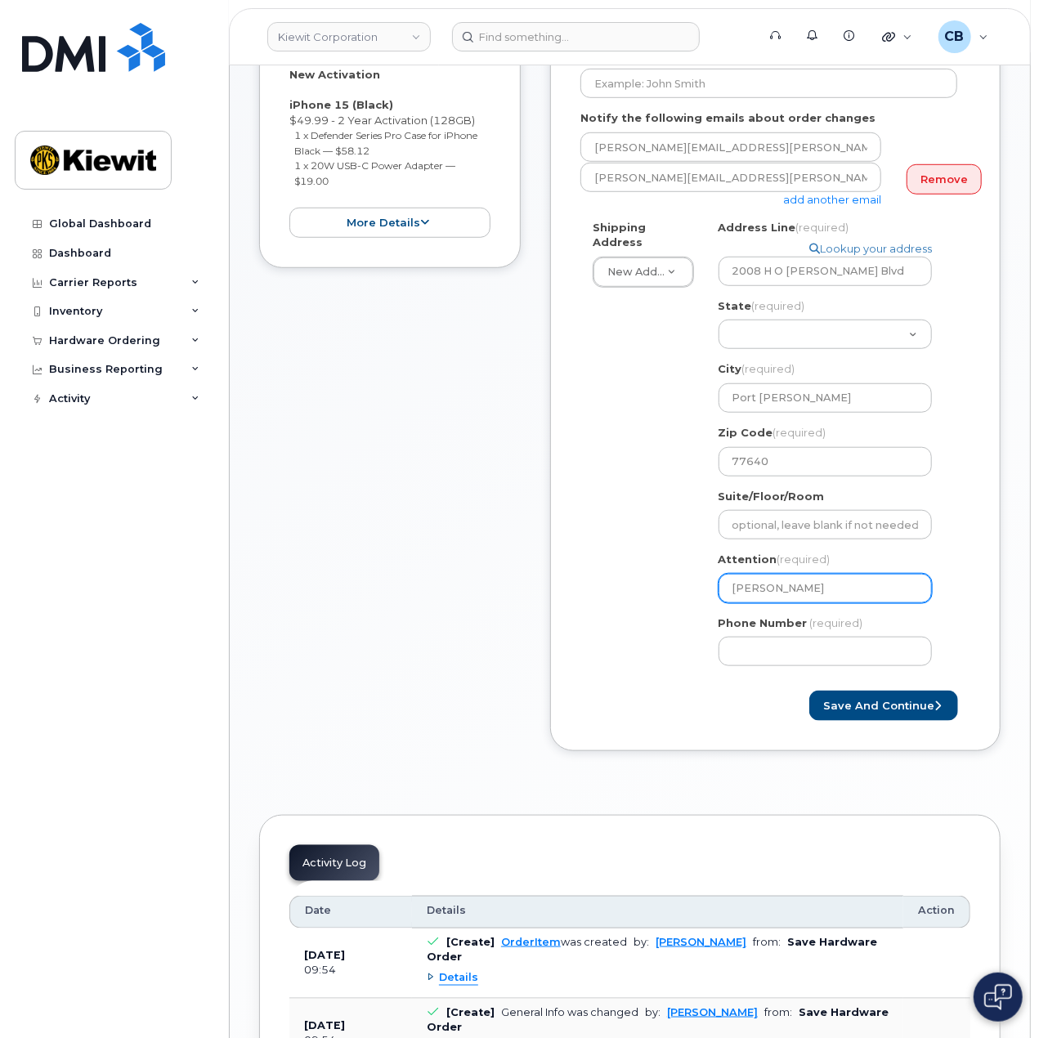
select select
type input "Kyle Vers"
select select
type input "Kyle Versl"
select select
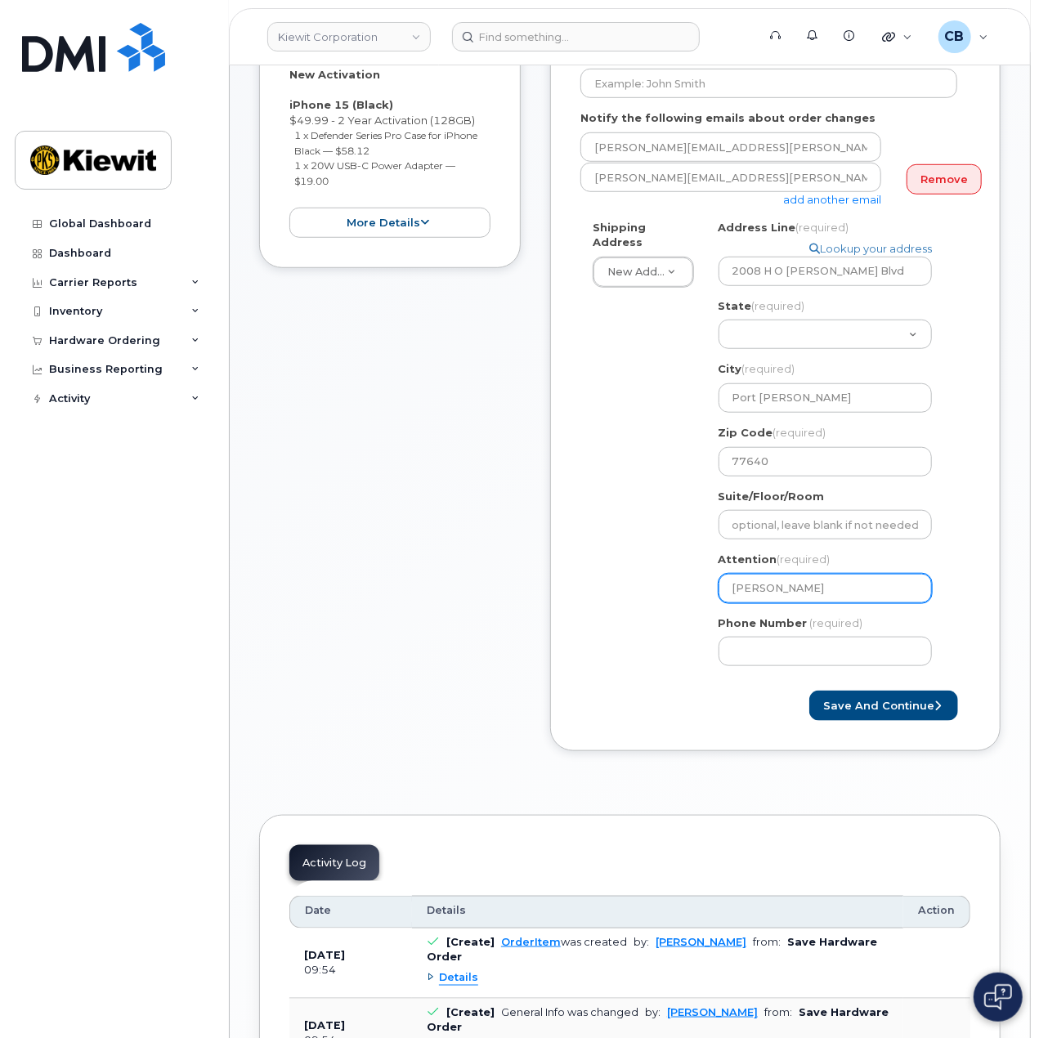
type input "Kyle Verslu"
select select
type input "Kyle Verslue"
select select
type input "Kyle Verslues"
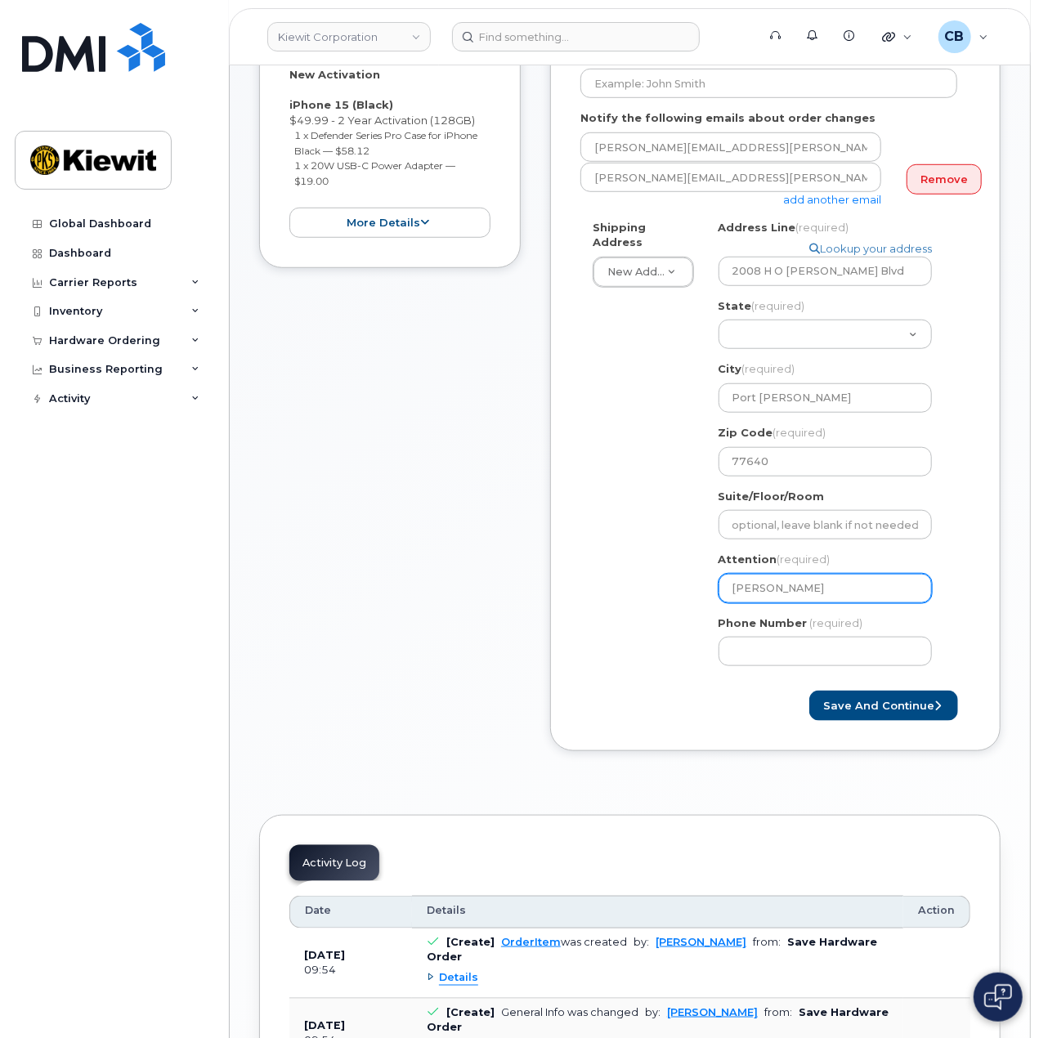
select select
type input "Kyle Verslues,"
click at [838, 576] on input "Kyle Verslues," at bounding box center [824, 588] width 213 height 29
paste input "Gerald.Thornton"
select select
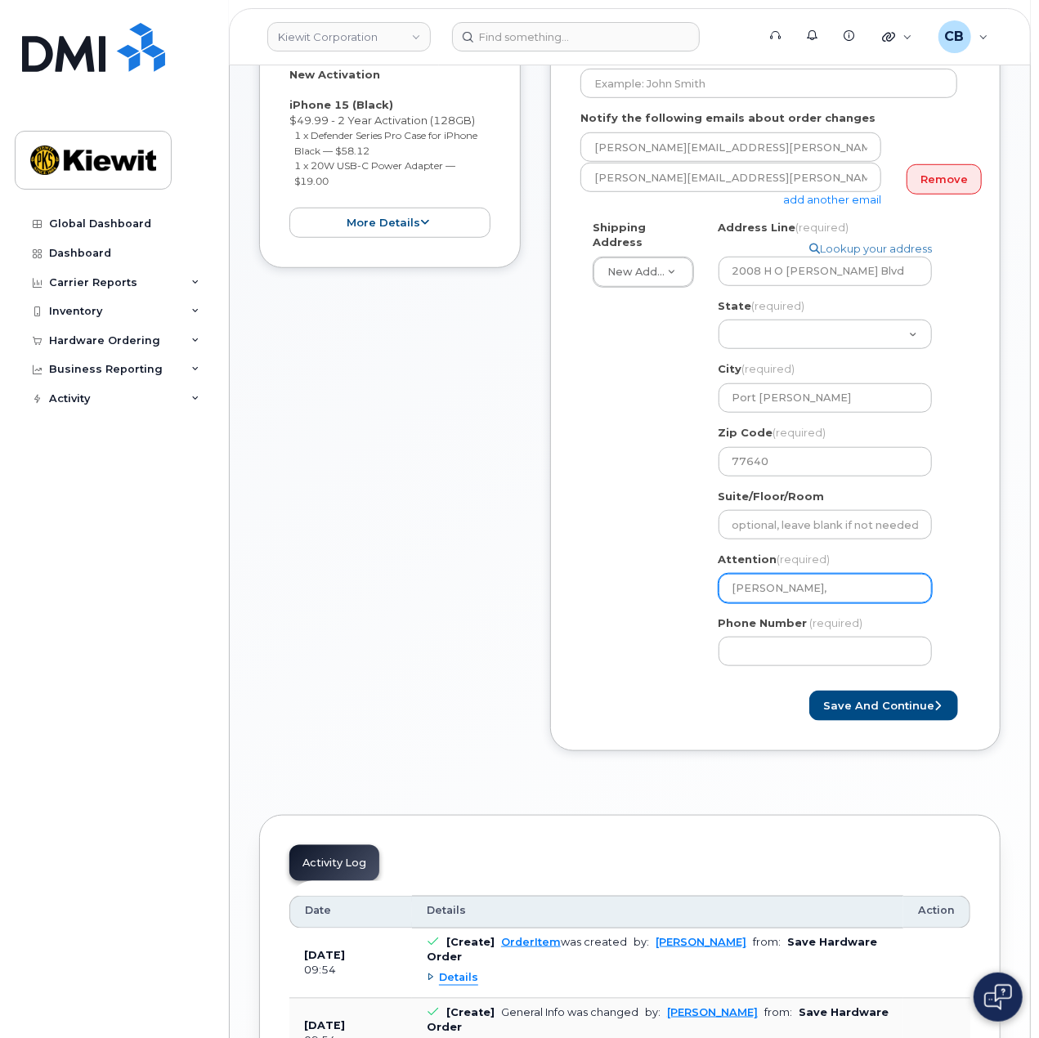
type input "Kyle Verslues, Gerald.Thornton"
click at [843, 574] on input "Kyle Verslues, Gerald.Thornton" at bounding box center [824, 588] width 213 height 29
select select
type input "Kyle Verslues, GeraldThornton"
select select
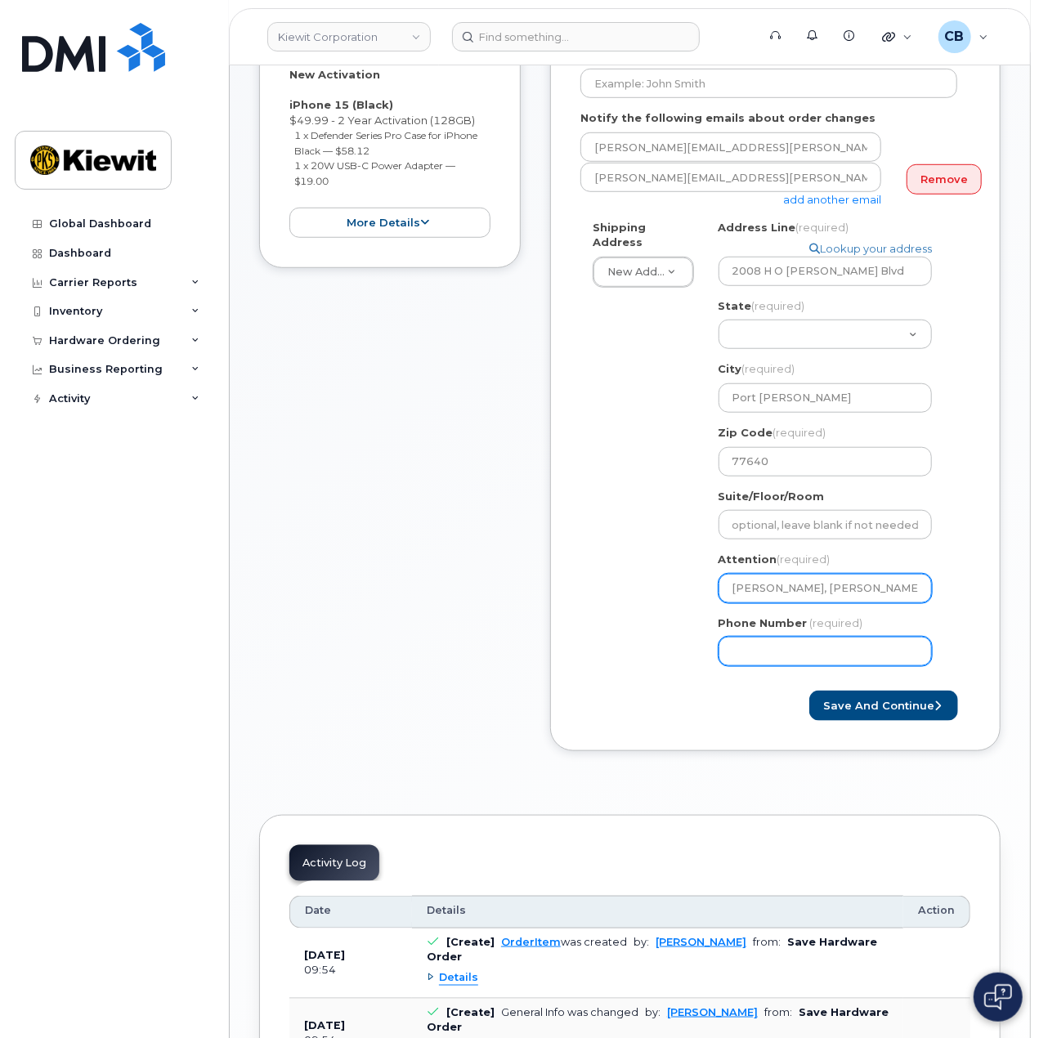
type input "[PERSON_NAME], [PERSON_NAME]"
click at [823, 637] on input "Phone Number" at bounding box center [824, 651] width 213 height 29
type input "877771770"
select select
type input "8777717707"
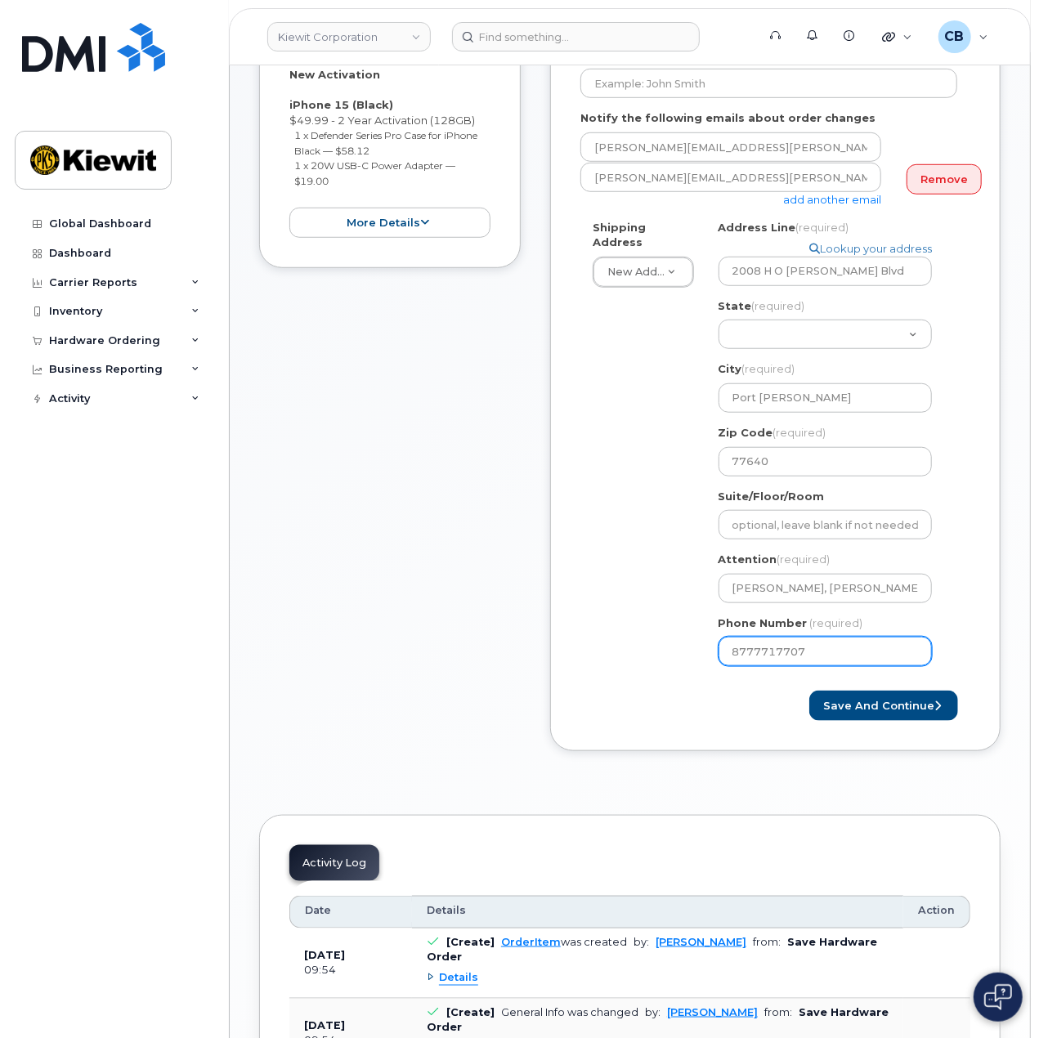
click at [839, 637] on input "8777717707" at bounding box center [824, 651] width 213 height 29
click at [772, 637] on input "8777717707" at bounding box center [824, 651] width 213 height 29
select select
type input "877777707"
select select
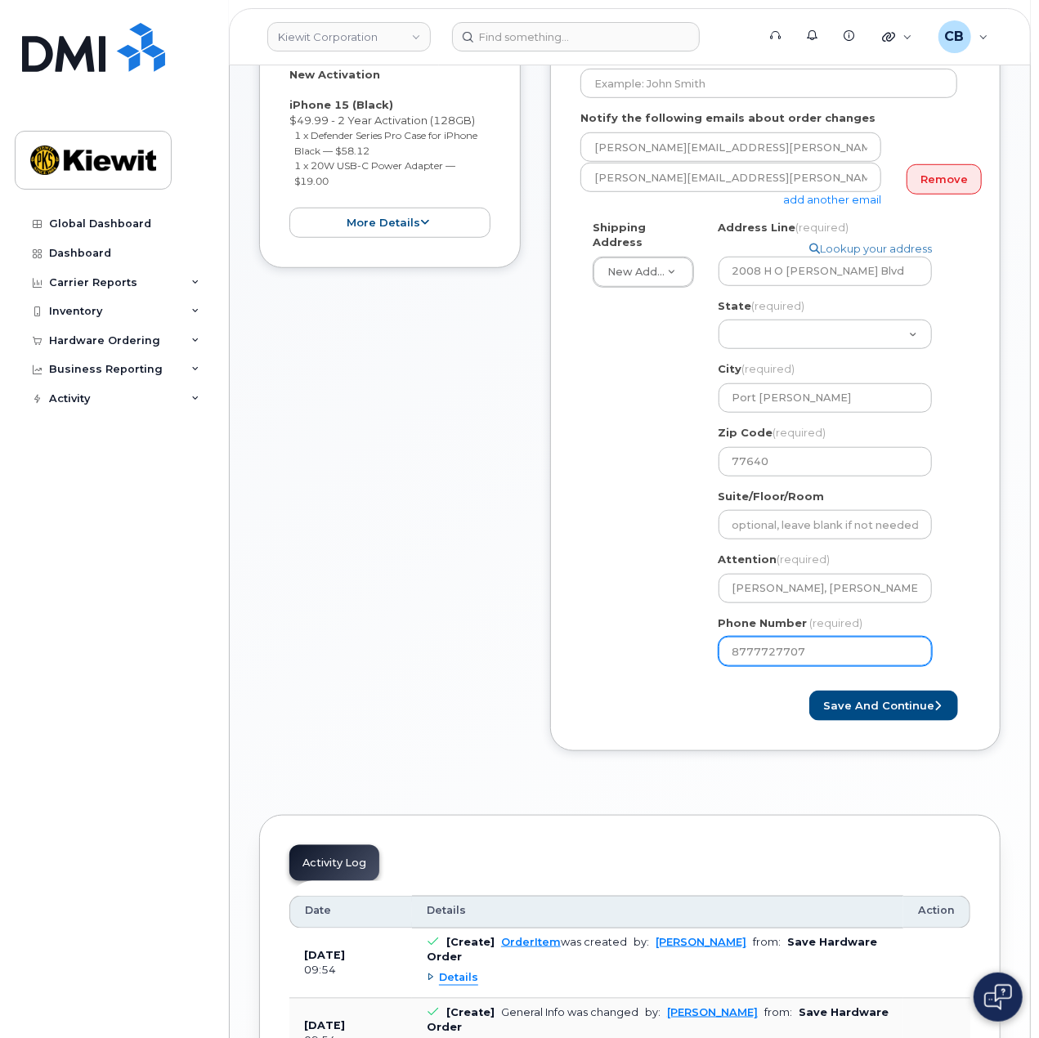
click at [753, 637] on input "8777727707" at bounding box center [824, 651] width 213 height 29
type input "8777727707"
click at [881, 691] on button "Save and Continue" at bounding box center [883, 706] width 149 height 30
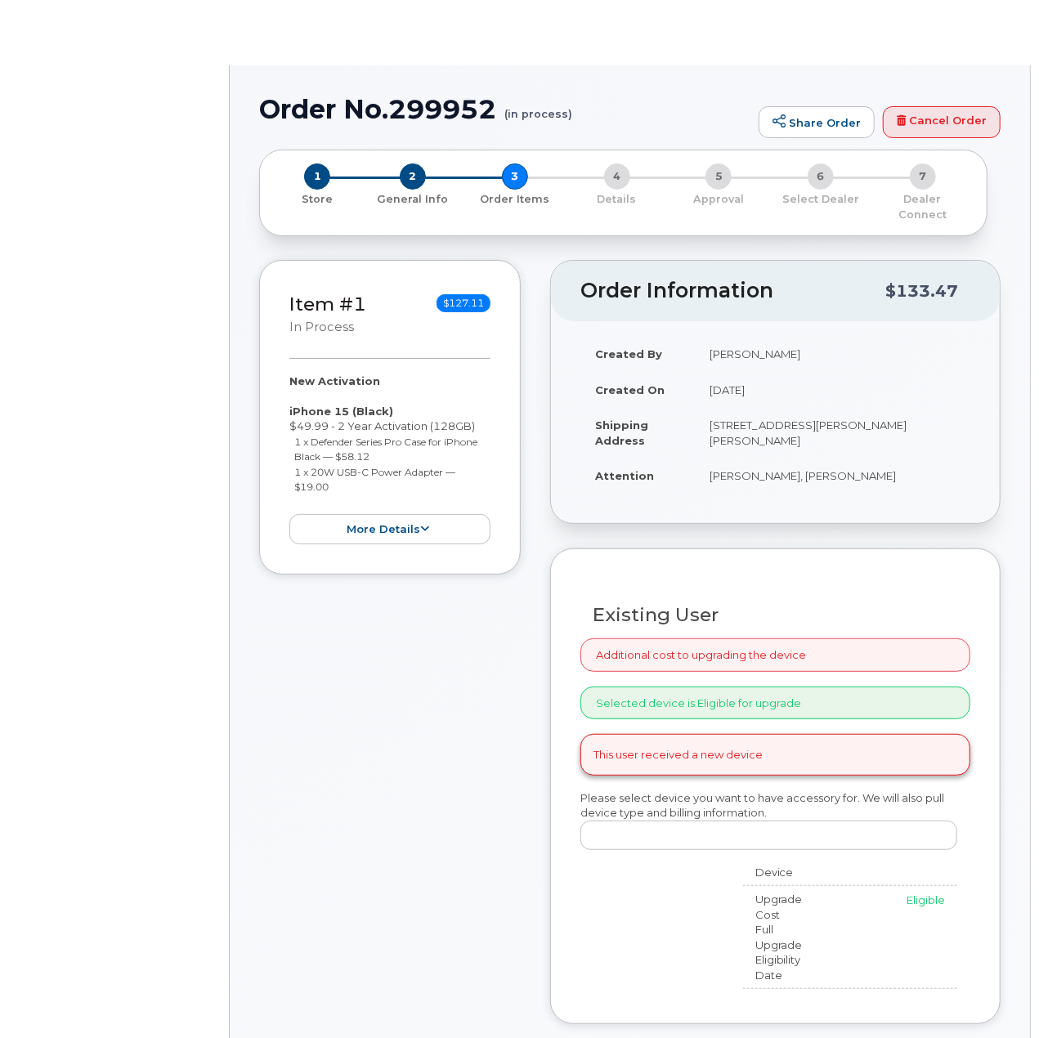
radio input "true"
select select
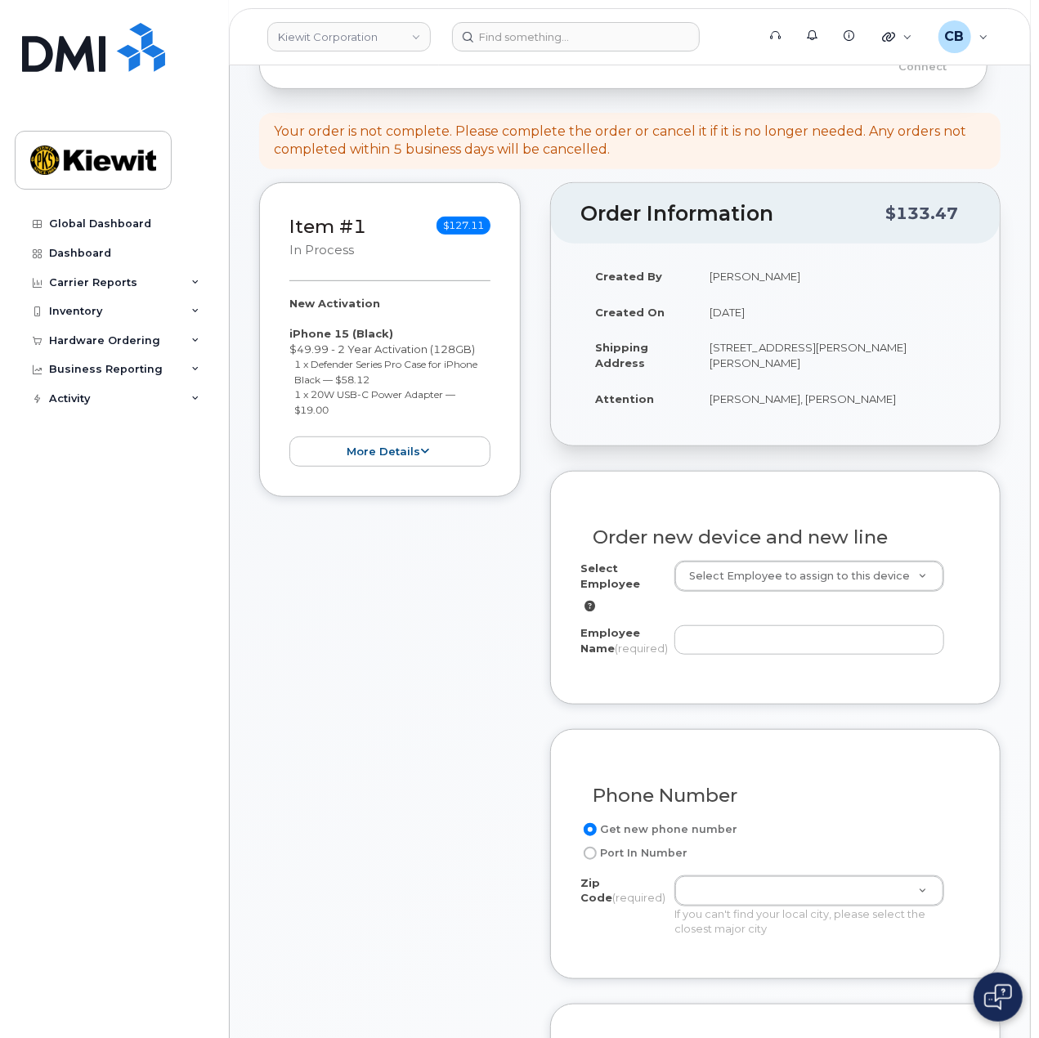
scroll to position [327, 0]
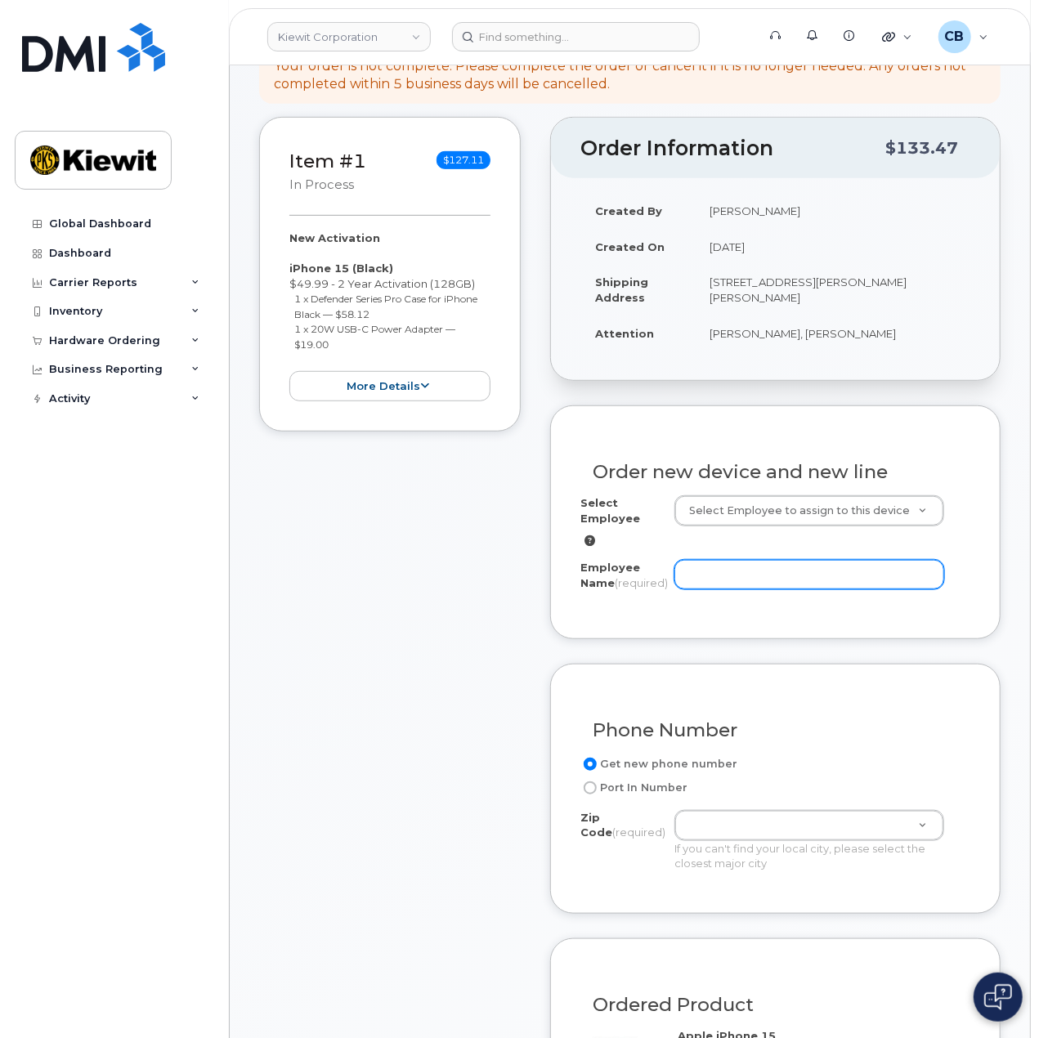
click at [726, 560] on input "Employee Name (required)" at bounding box center [809, 574] width 270 height 29
paste input "Gerald.Thornton"
click at [725, 560] on input "Gerald.Thornton" at bounding box center [809, 574] width 270 height 29
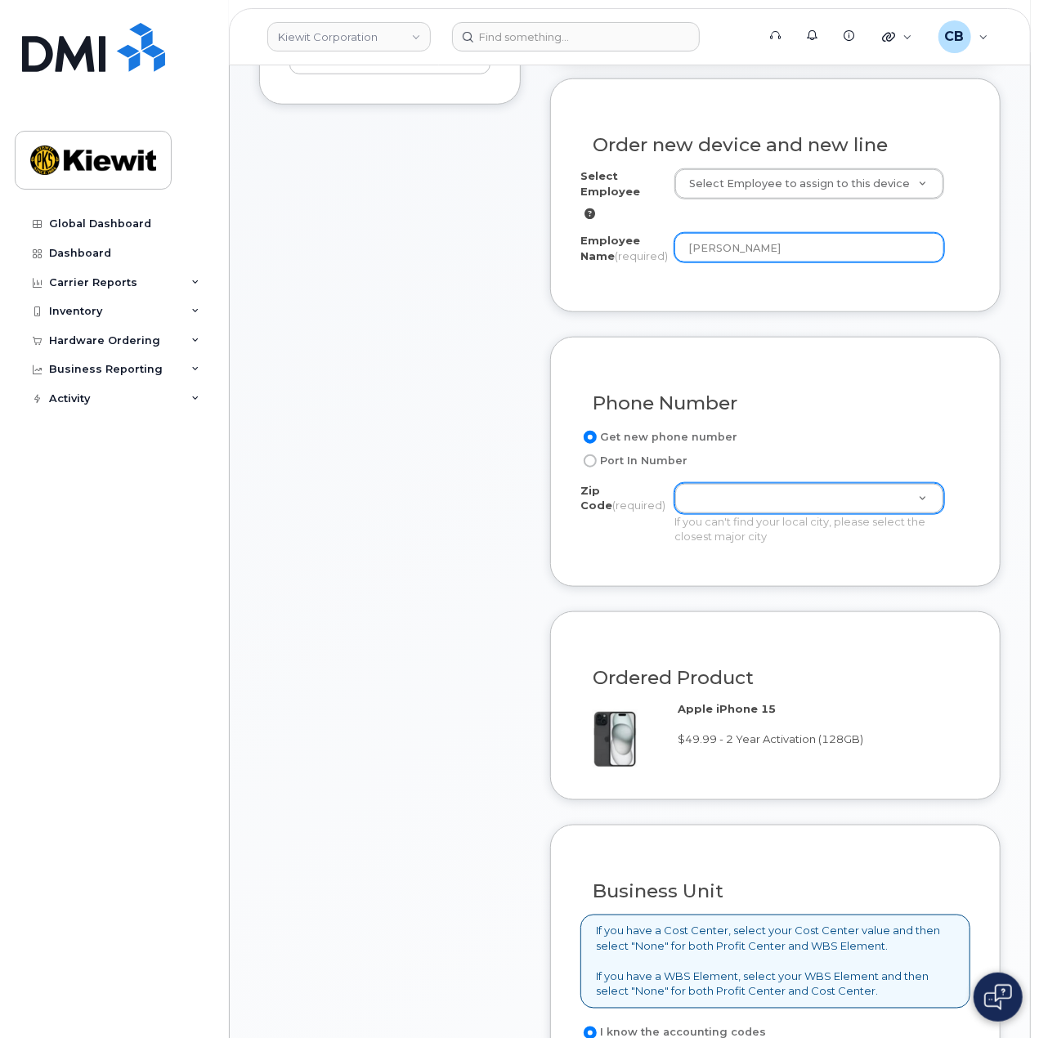
type input "Gerald Thornton"
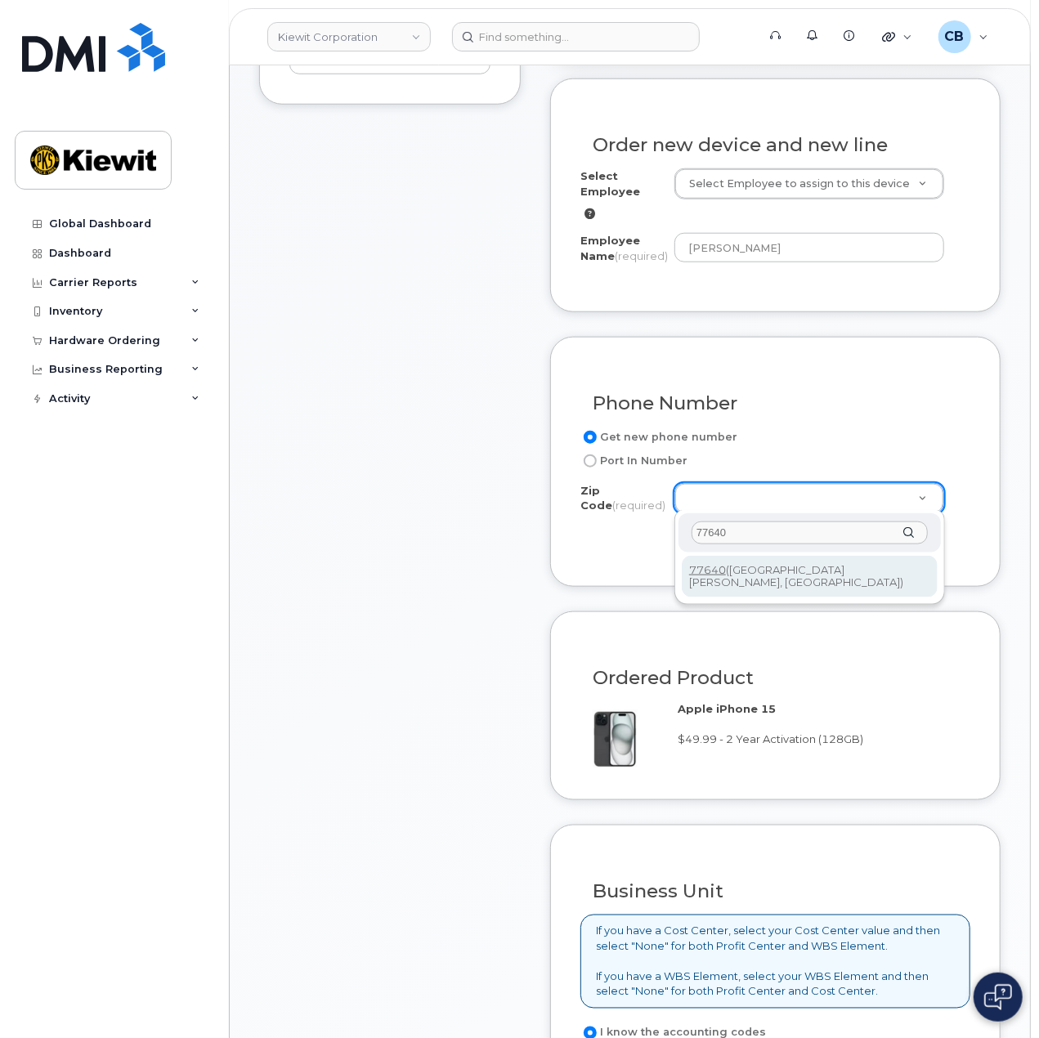
type input "77640"
type input "77640 (Port Arthur, TX)"
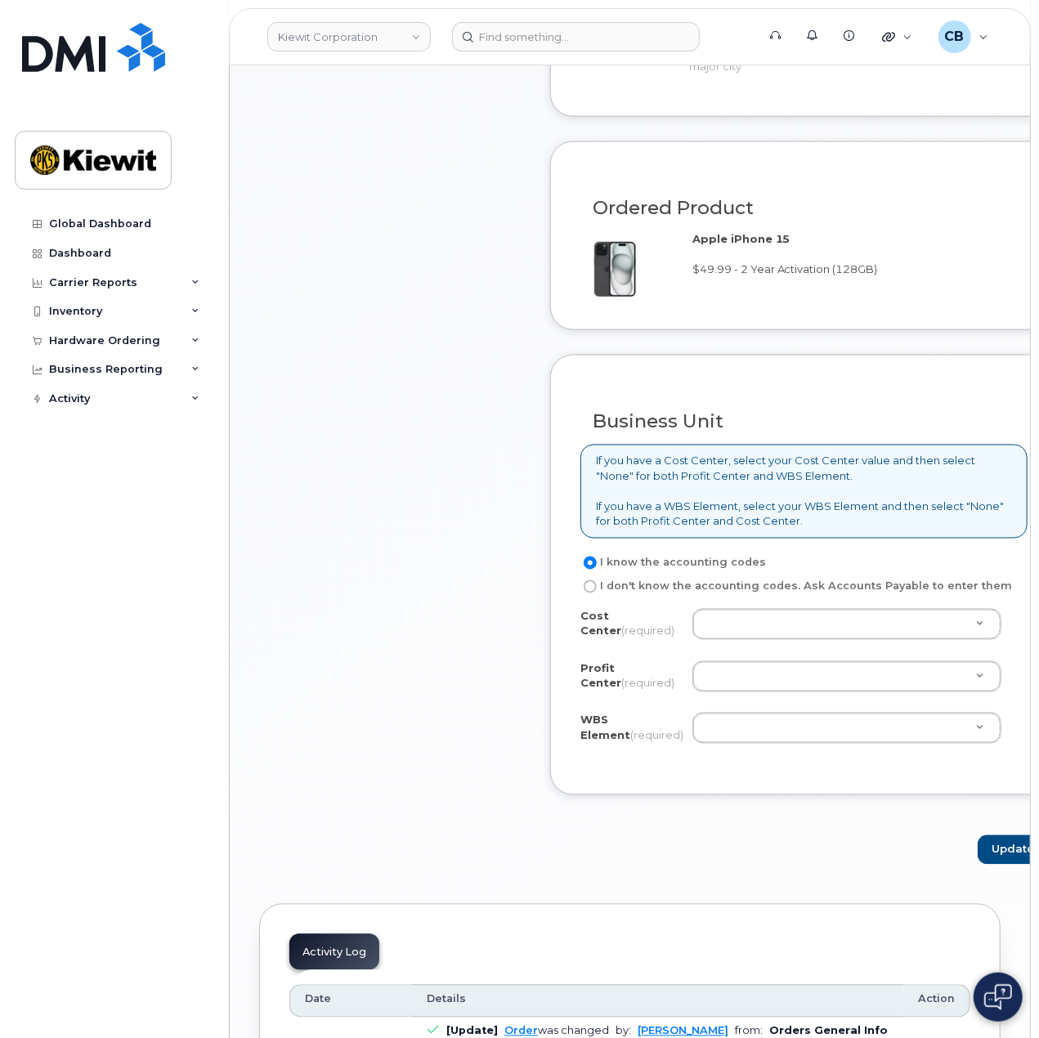
scroll to position [1308, 0]
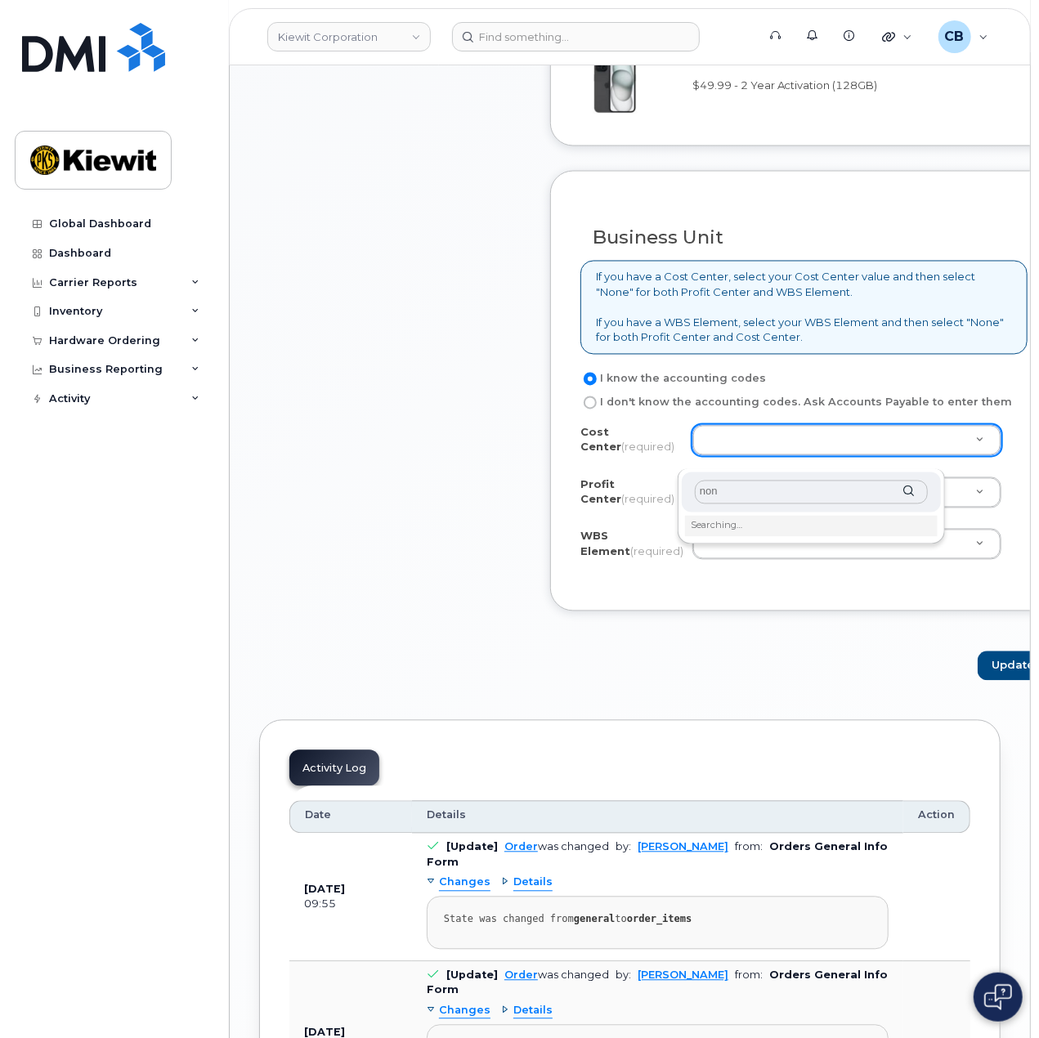
type input "none"
type input "None"
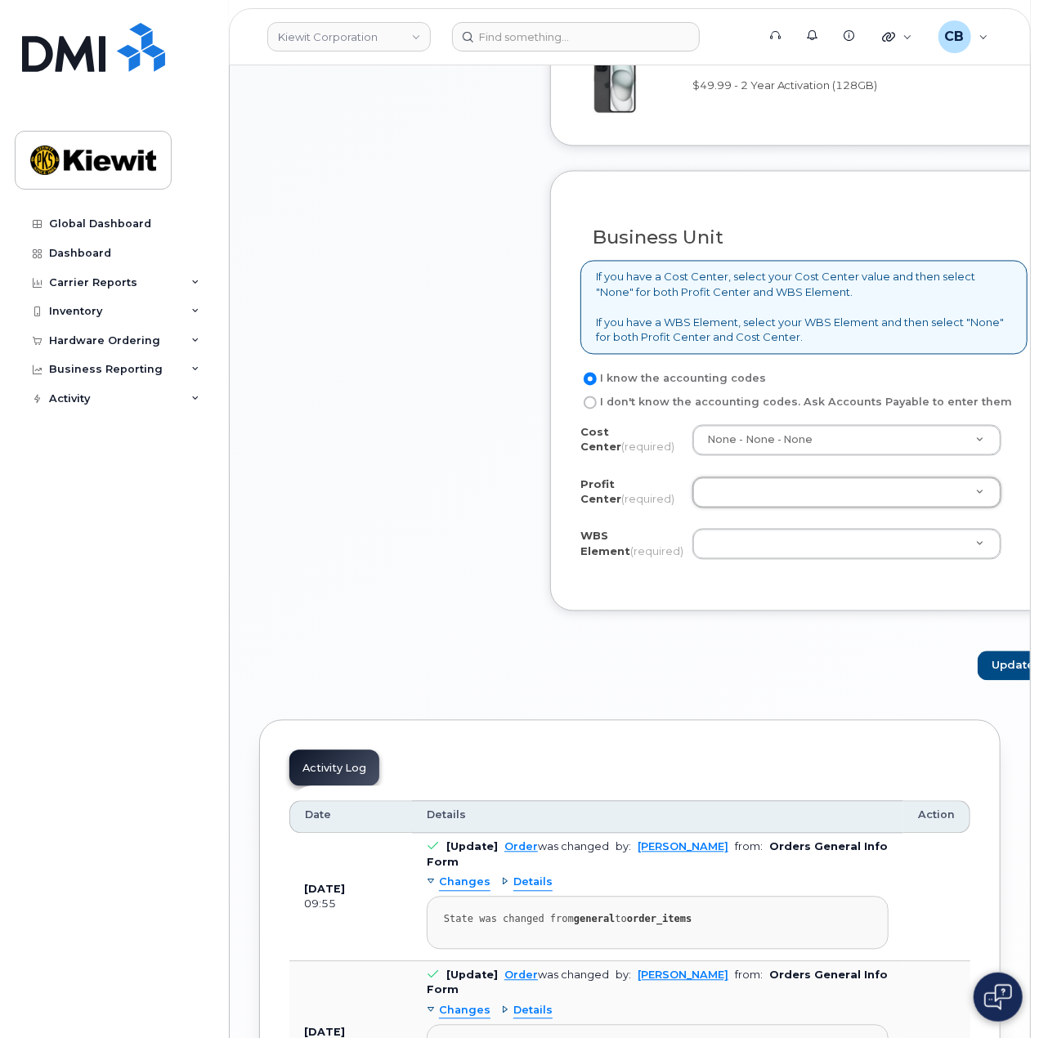
type input "n"
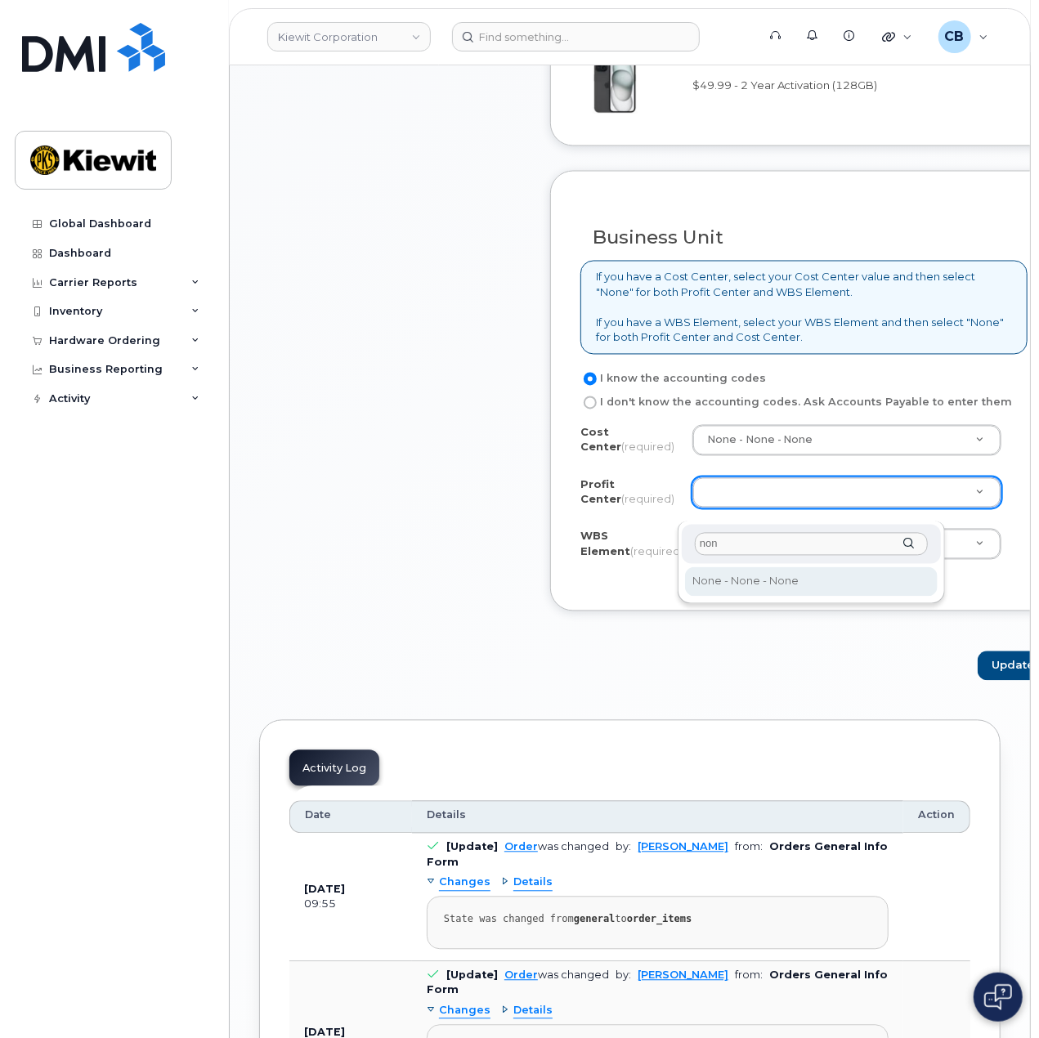
type input "none"
select select "None"
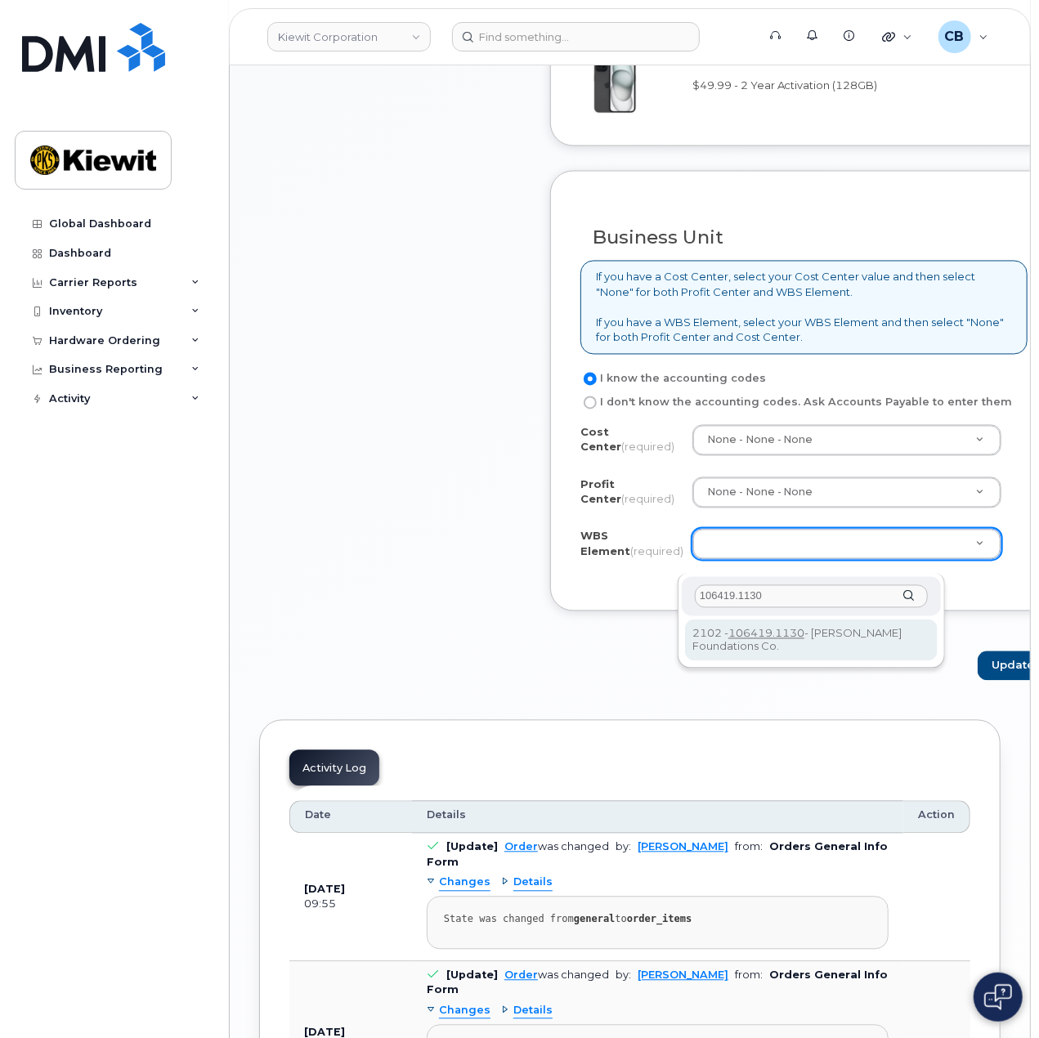
type input "106419.1130"
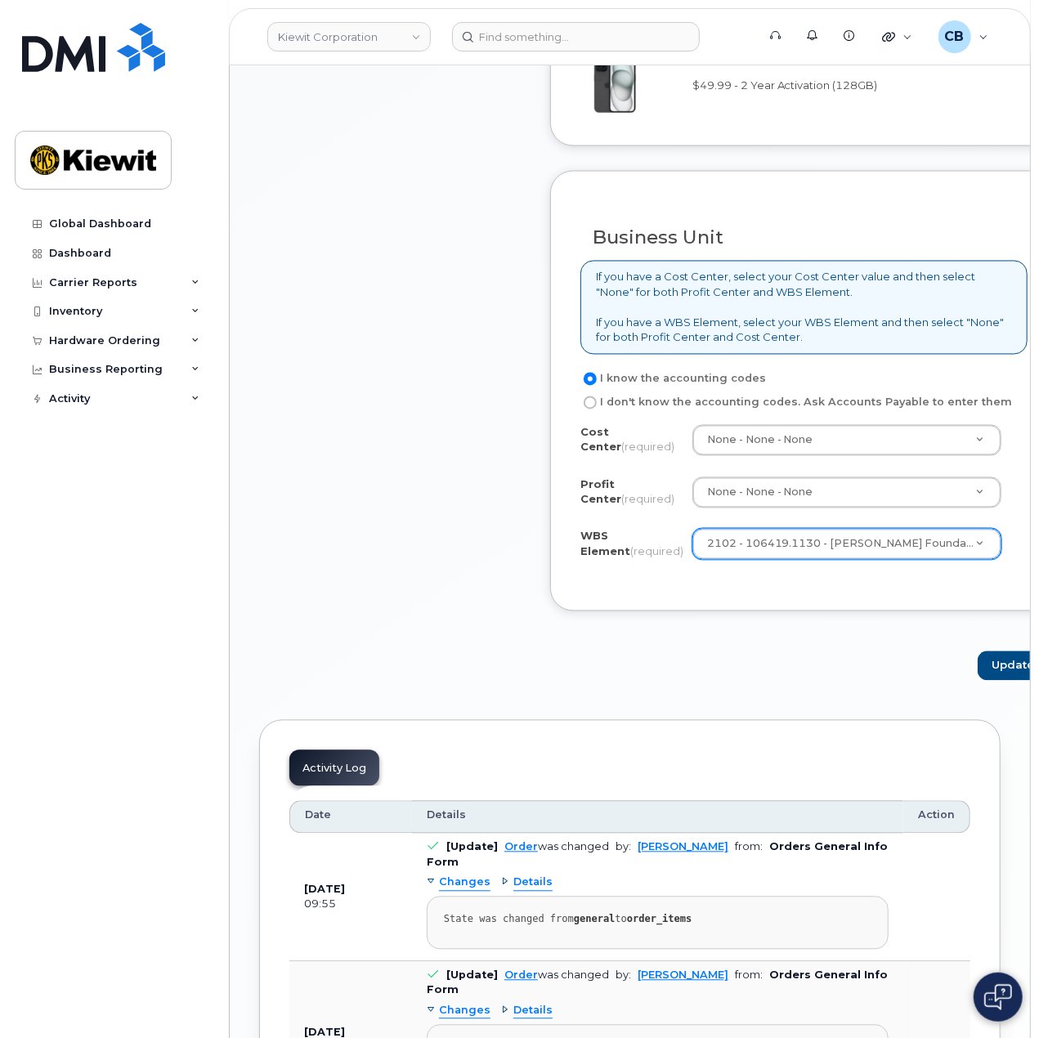
click at [560, 631] on form "Existing User Additional cost to upgrading the device Selected device is Eligib…" at bounding box center [803, 53] width 507 height 1256
drag, startPoint x: 718, startPoint y: 653, endPoint x: 891, endPoint y: 689, distance: 176.9
click at [722, 653] on form "Existing User Additional cost to upgrading the device Selected device is Eligib…" at bounding box center [803, 53] width 507 height 1256
click at [977, 682] on button "Update" at bounding box center [1017, 666] width 80 height 30
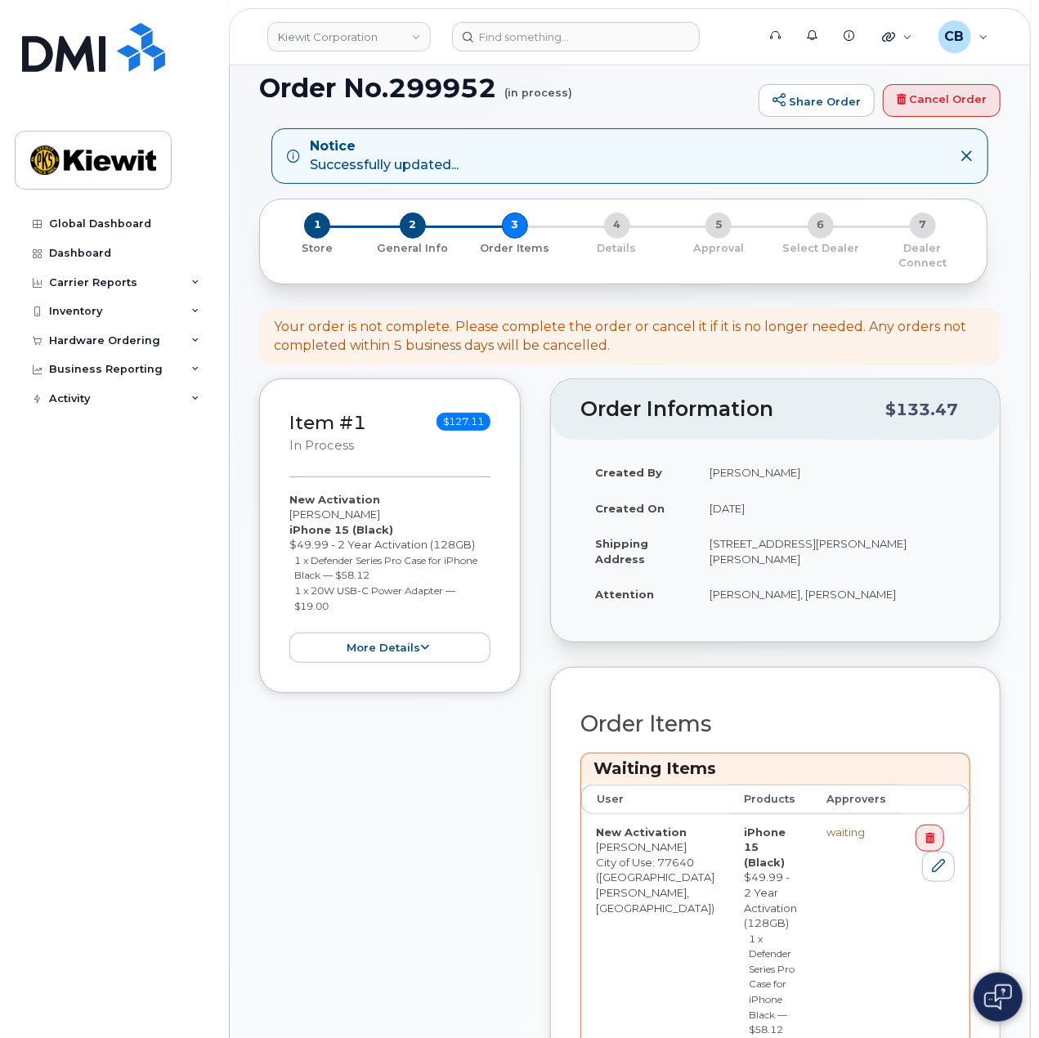
scroll to position [572, 0]
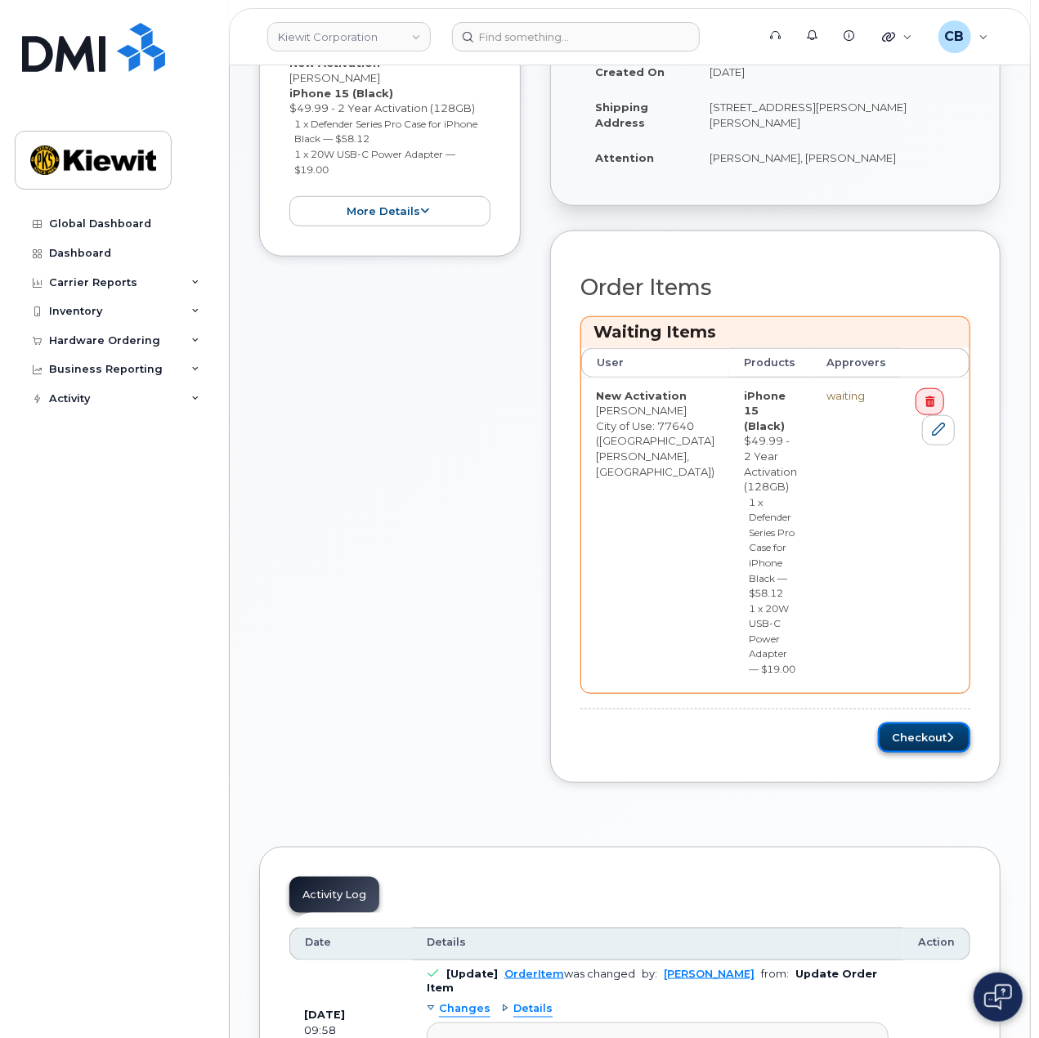
click at [952, 732] on icon "submit" at bounding box center [949, 737] width 7 height 11
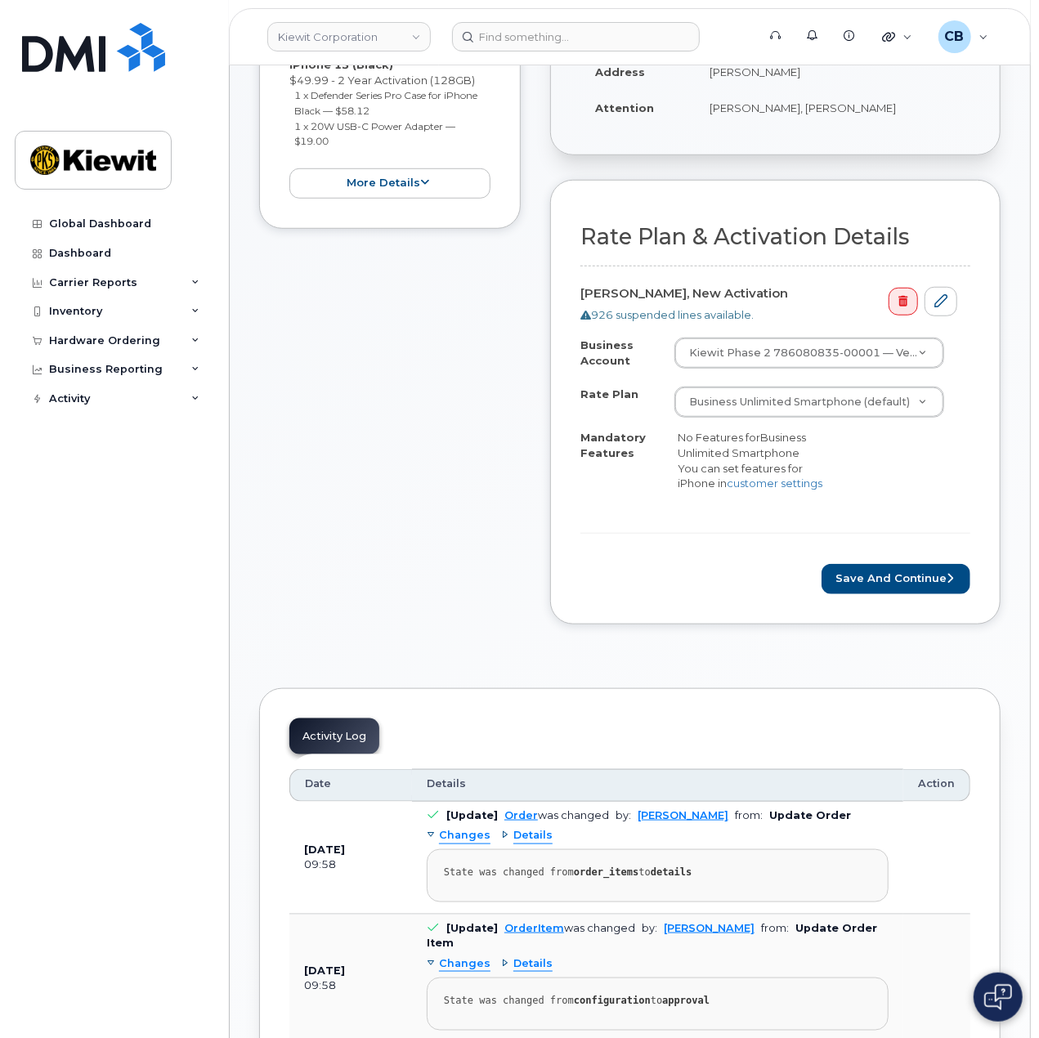
scroll to position [490, 0]
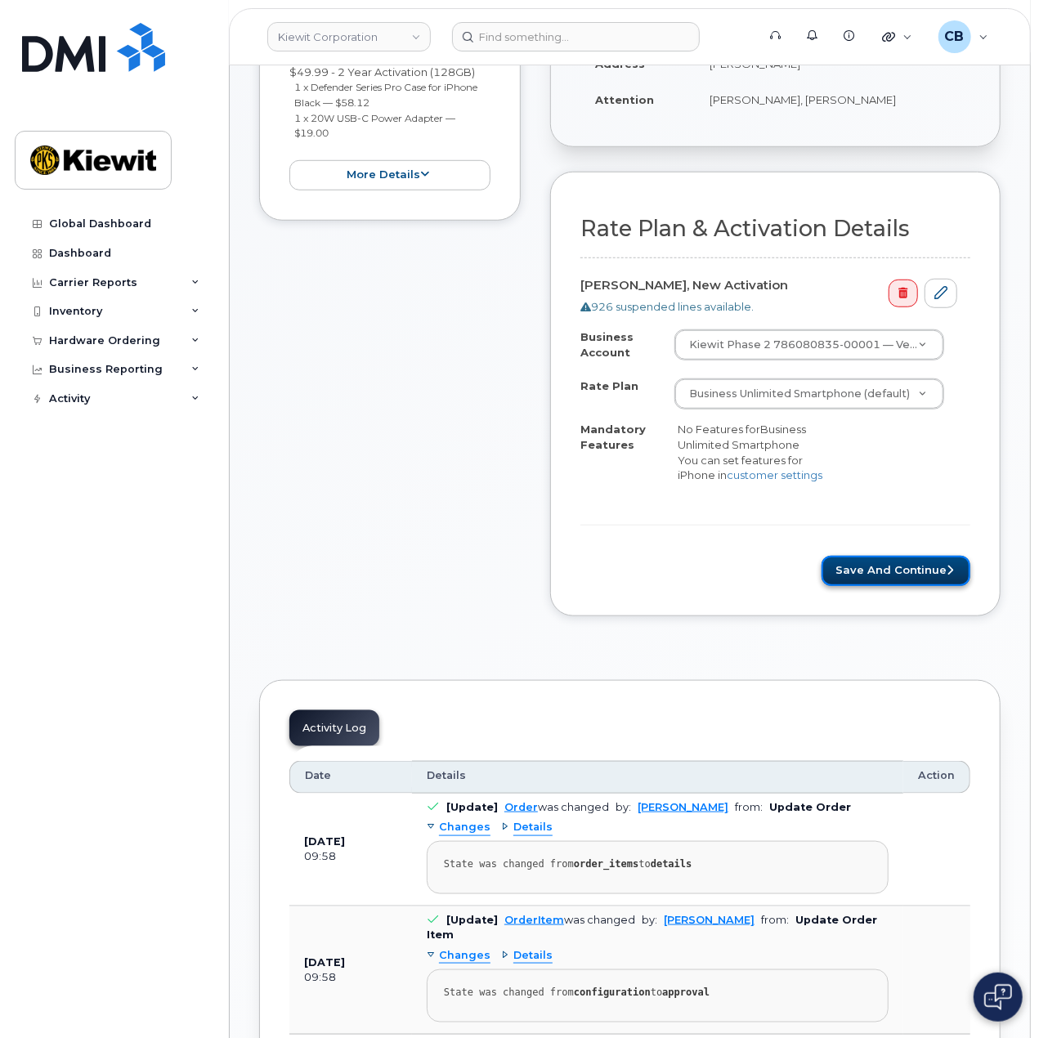
click at [874, 573] on button "Save and Continue" at bounding box center [895, 571] width 149 height 30
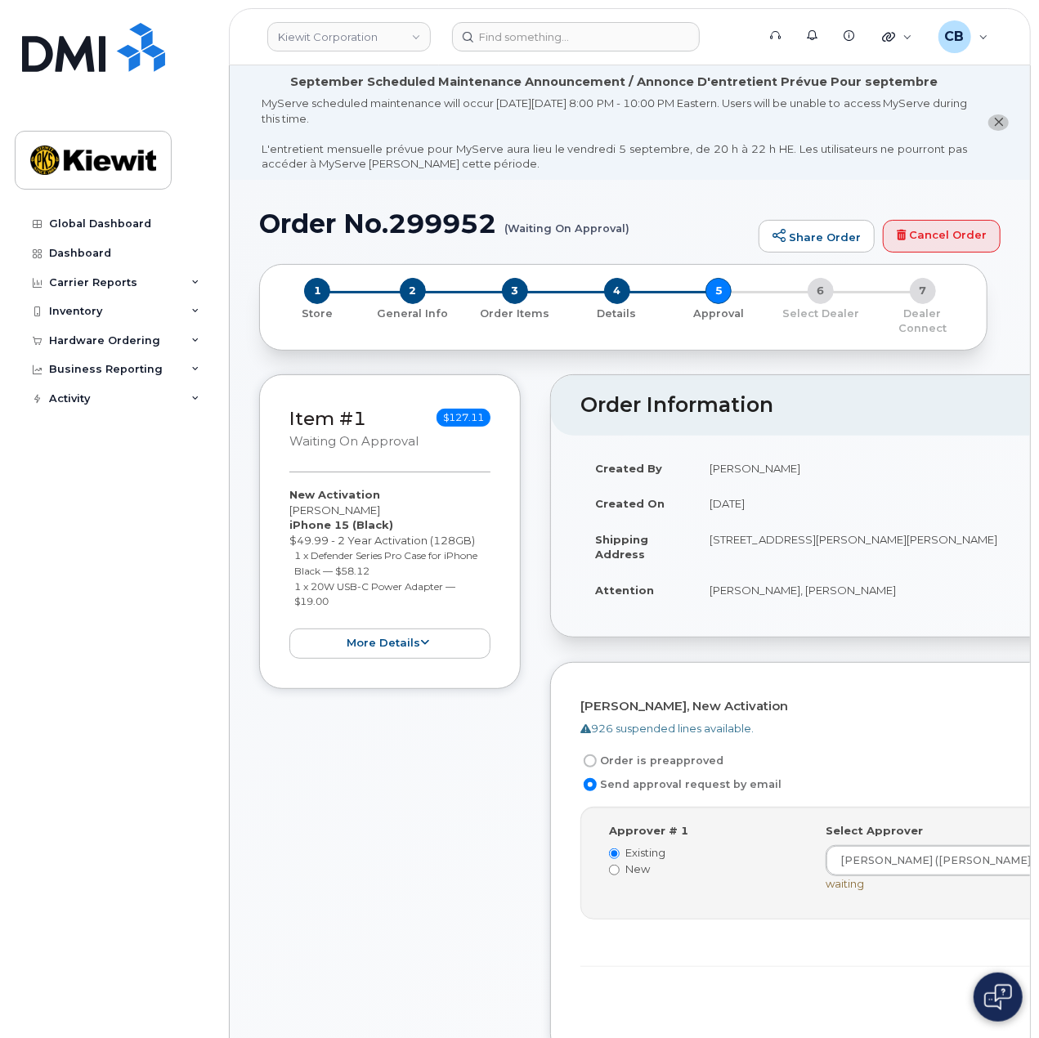
click at [447, 230] on h1 "Order No.299952 (Waiting On Approval)" at bounding box center [504, 223] width 491 height 29
copy h1 "299952"
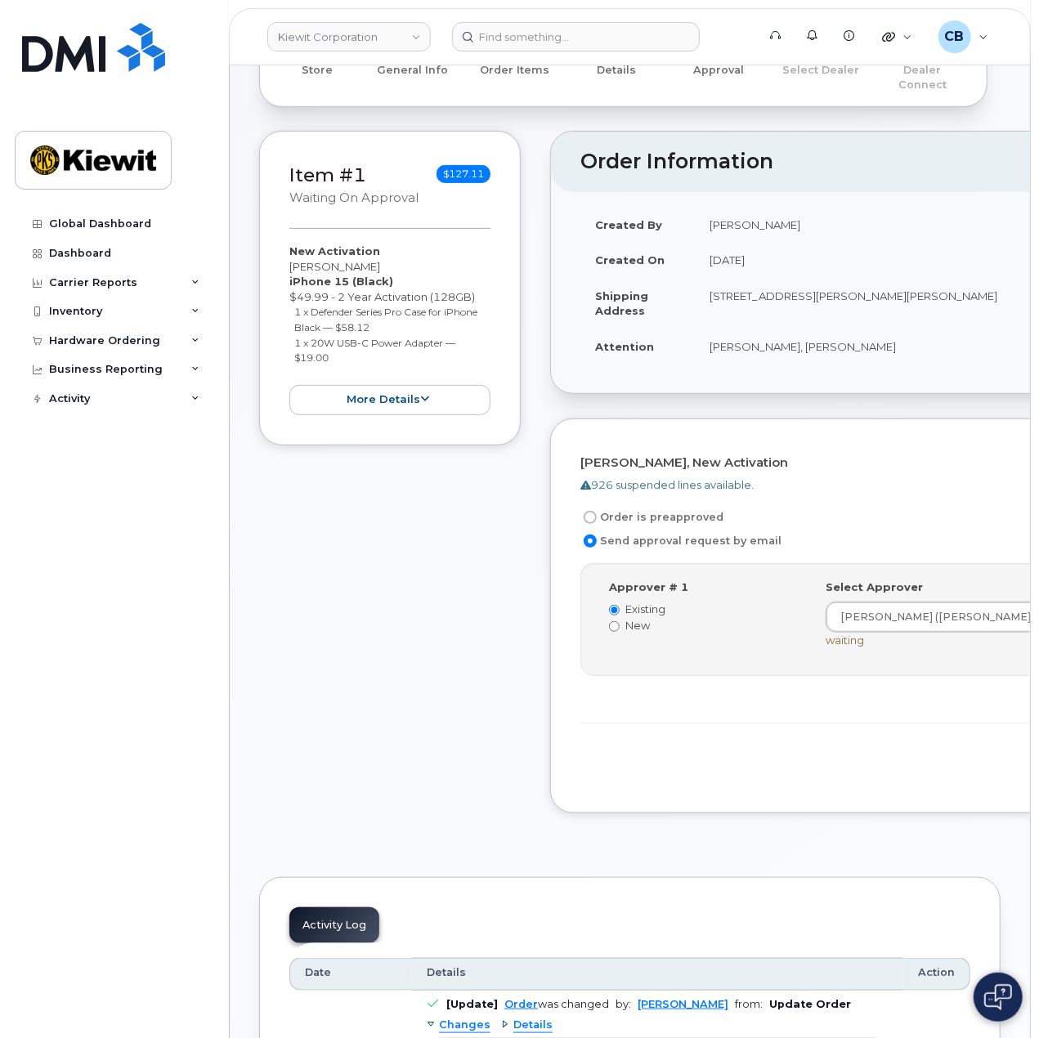
scroll to position [245, 0]
